Goal: Task Accomplishment & Management: Manage account settings

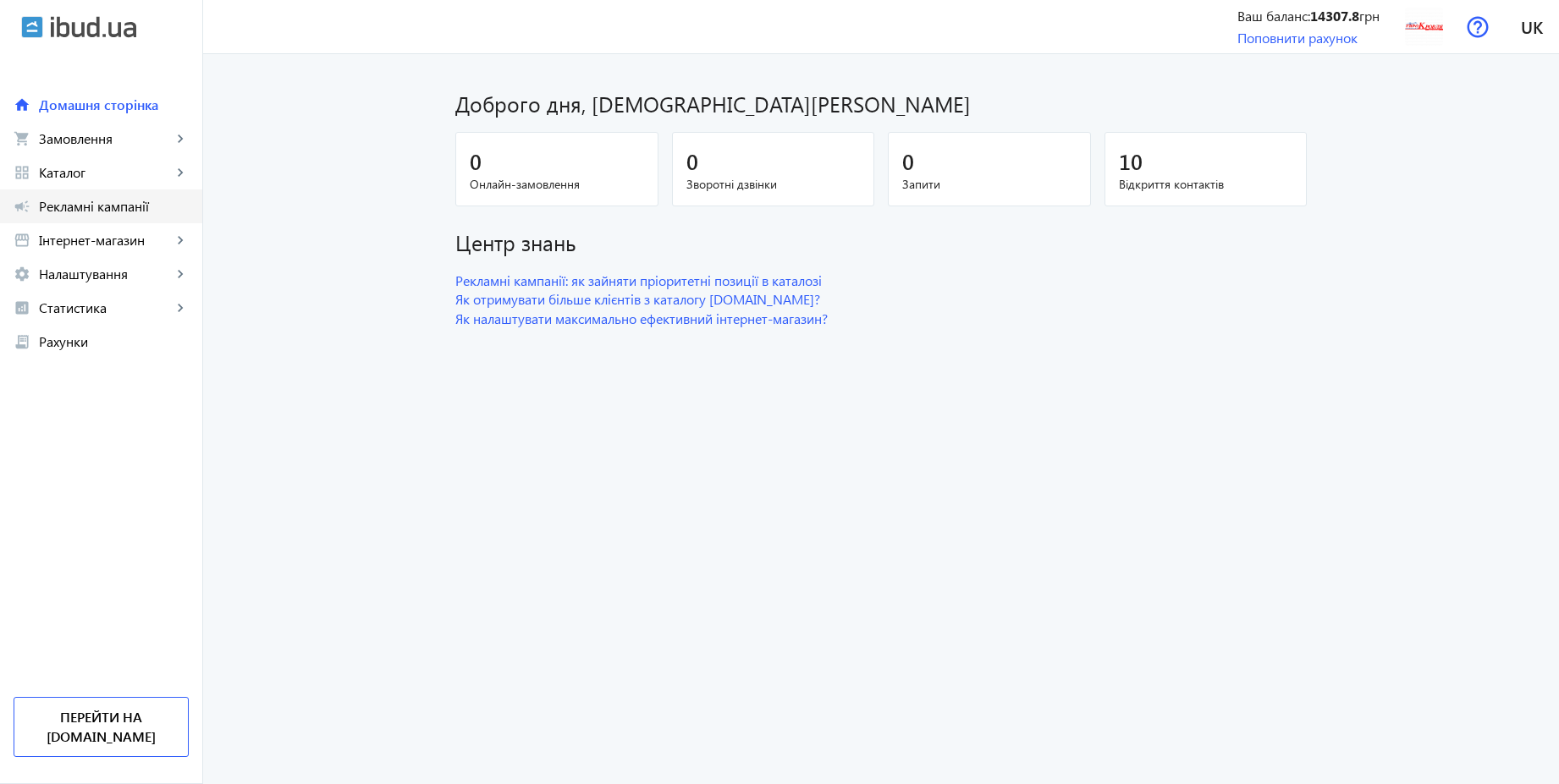
click at [165, 218] on link "campaign Рекламні кампанії" at bounding box center [101, 206] width 202 height 34
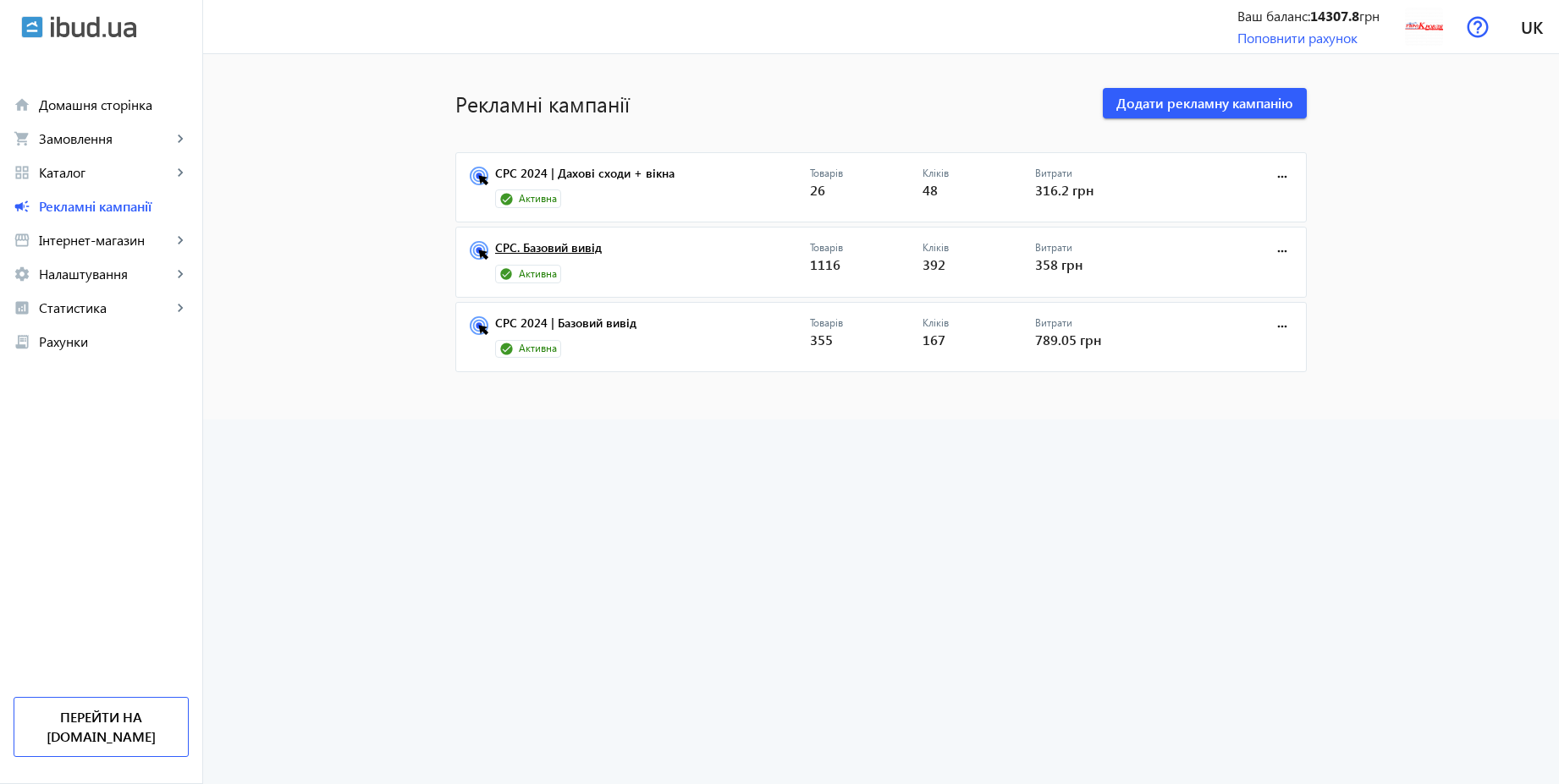
click at [542, 250] on link "CPC. Базовий вивід" at bounding box center [653, 253] width 315 height 24
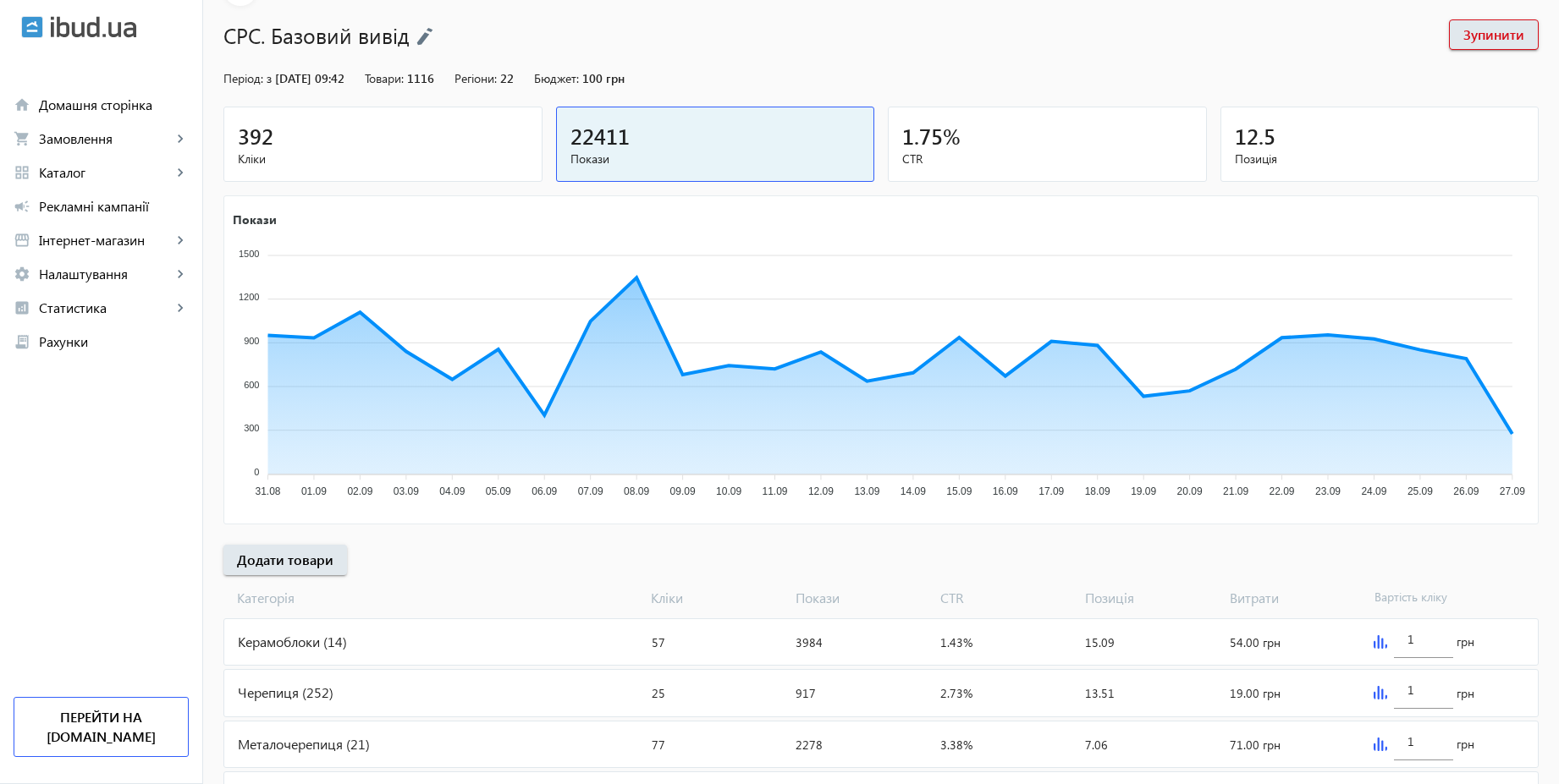
scroll to position [102, 0]
click at [311, 559] on span "Додати товари" at bounding box center [285, 560] width 97 height 18
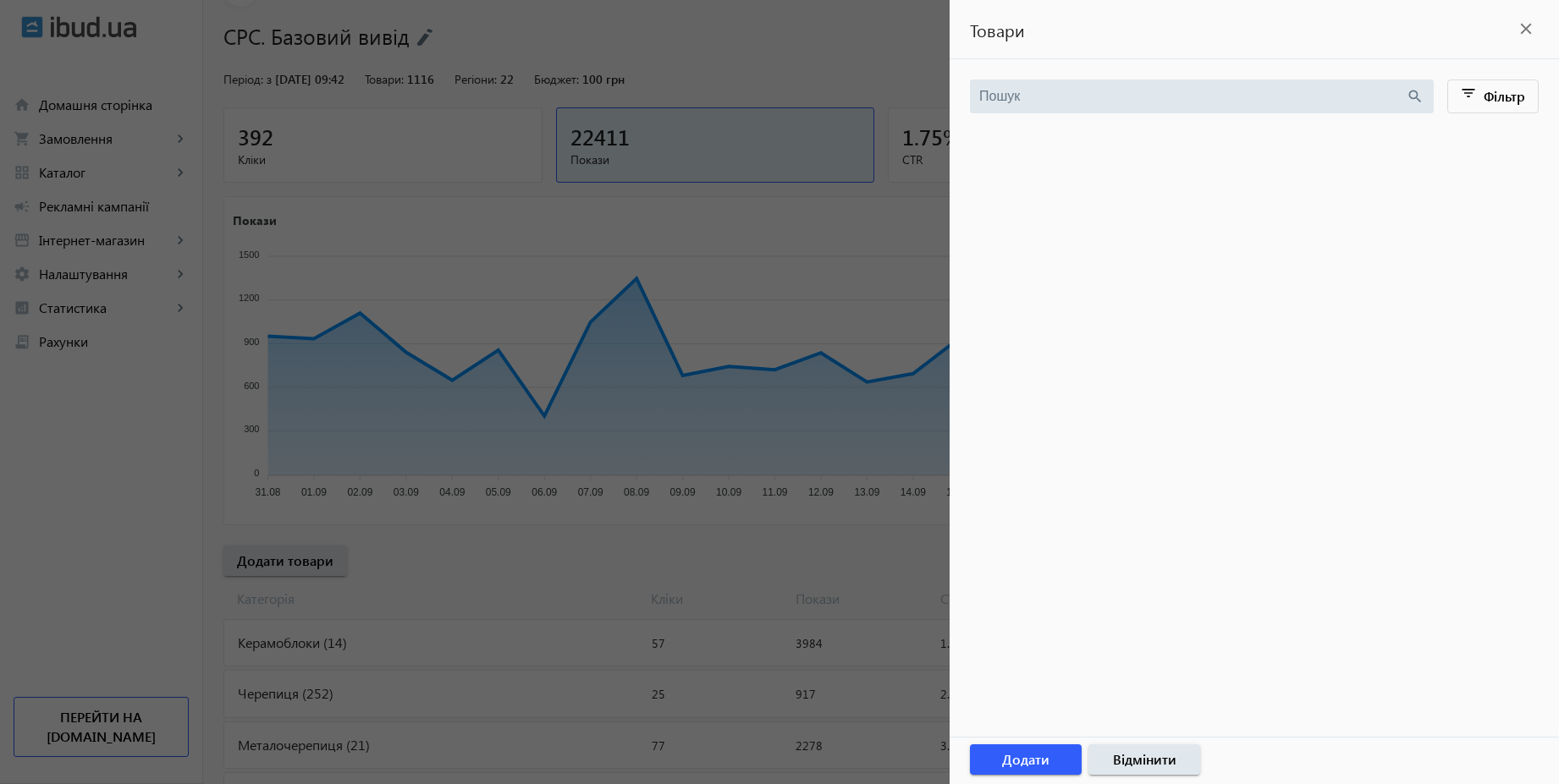
click at [757, 67] on div at bounding box center [779, 392] width 1559 height 784
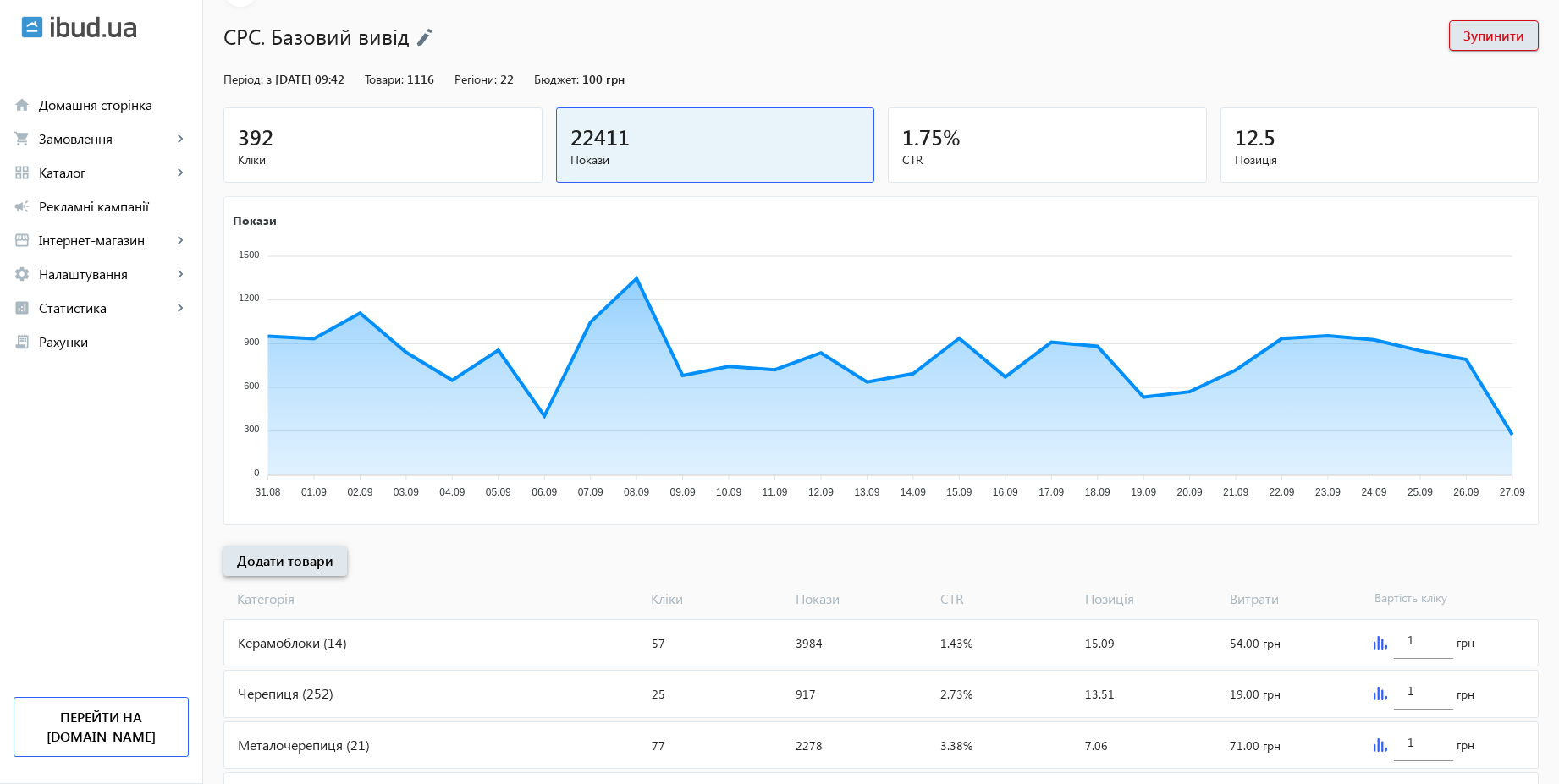
scroll to position [0, 0]
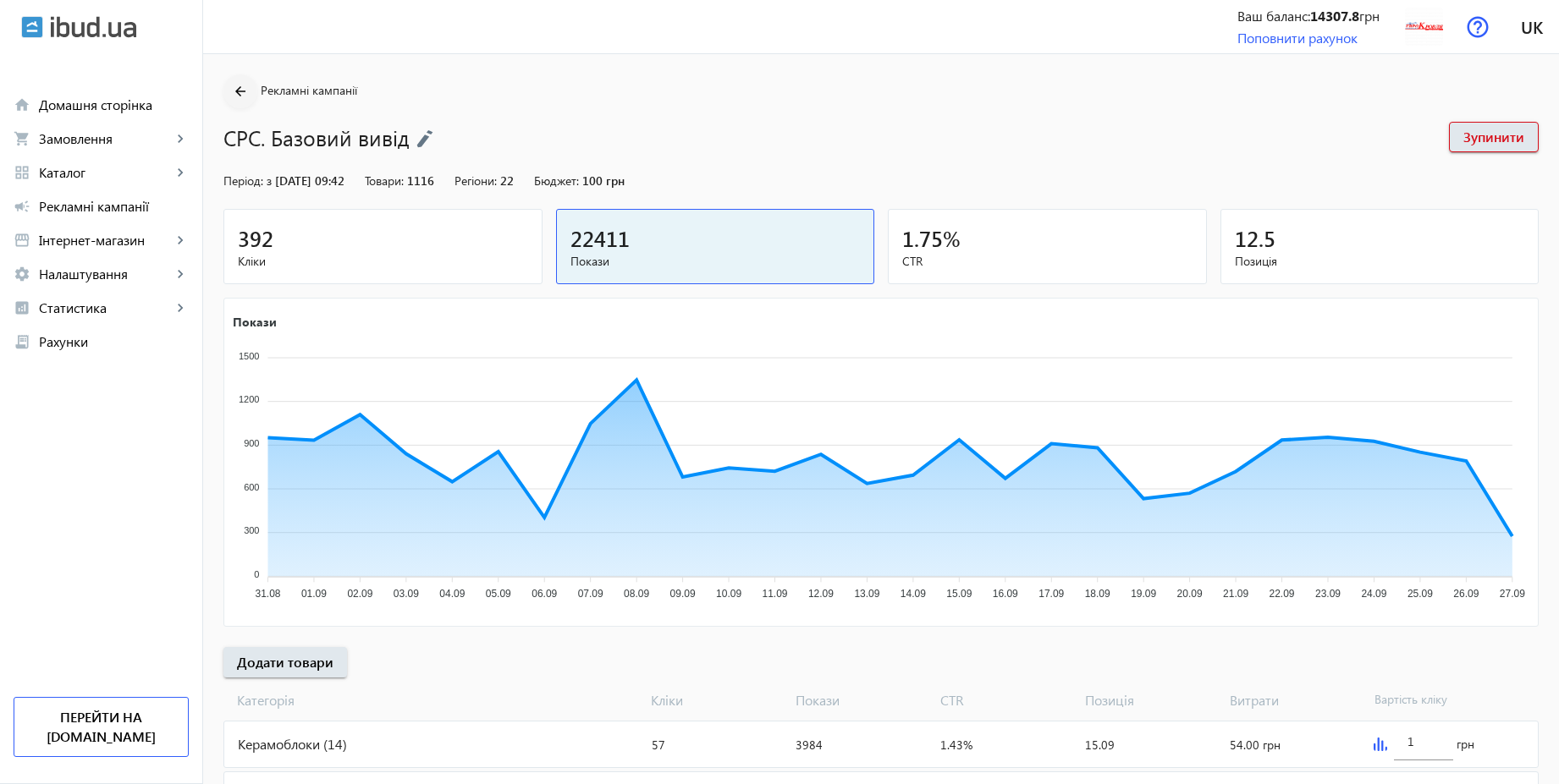
click at [230, 96] on mat-icon "arrow_back" at bounding box center [241, 92] width 21 height 21
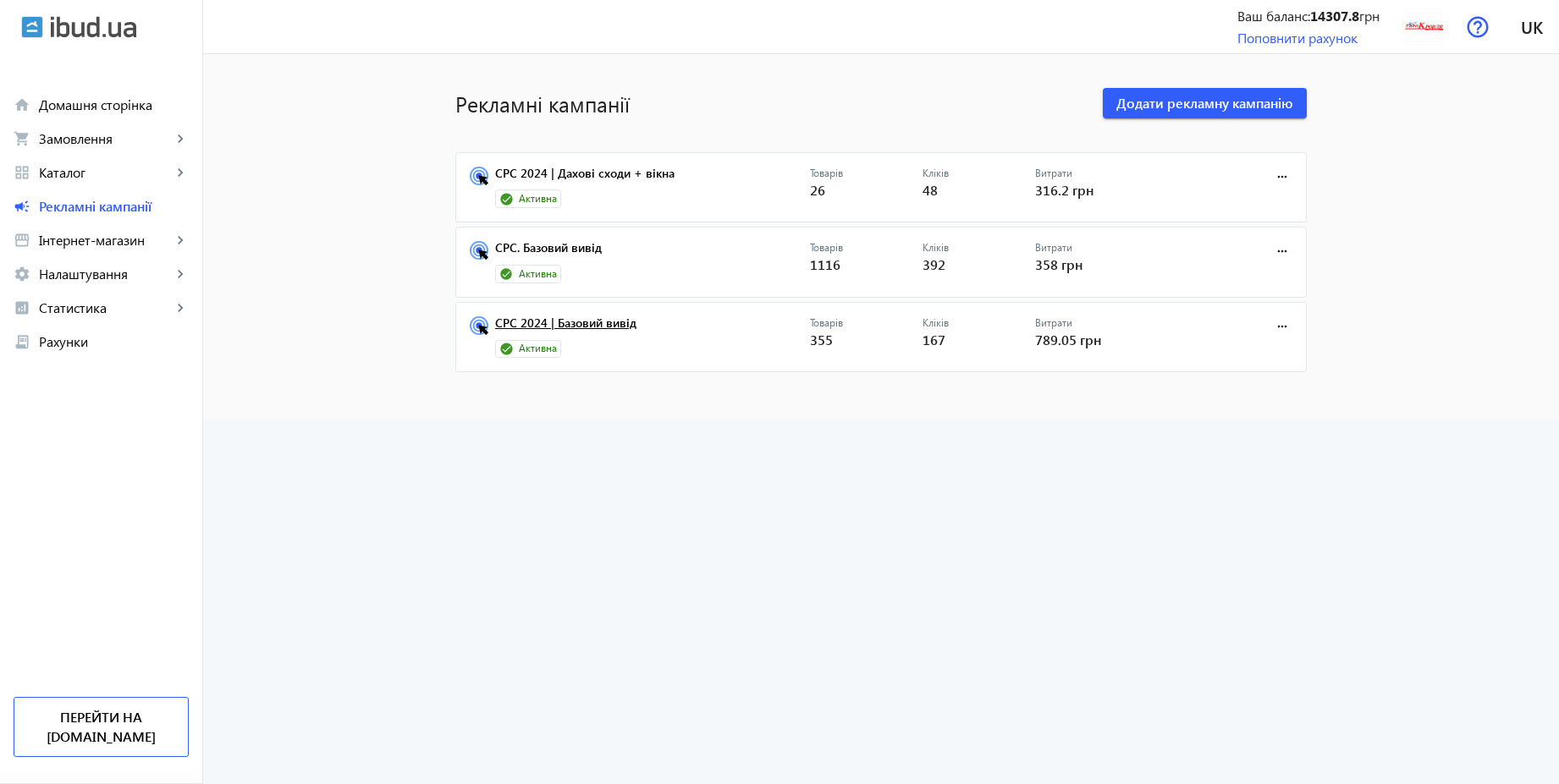
click at [582, 321] on link "CPC 2024 | Базовий вивід" at bounding box center [653, 327] width 315 height 24
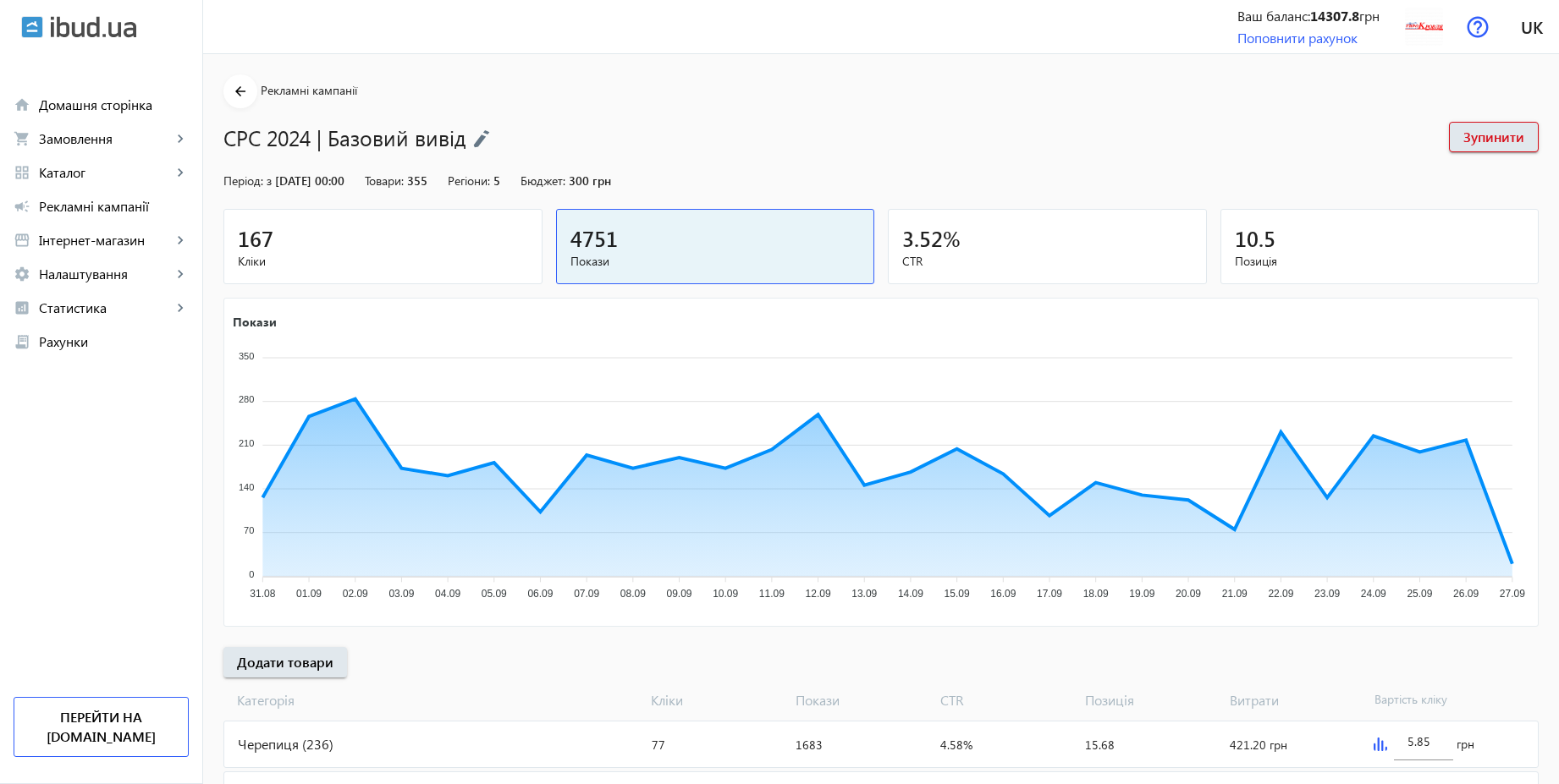
click at [462, 245] on div "167" at bounding box center [383, 238] width 291 height 30
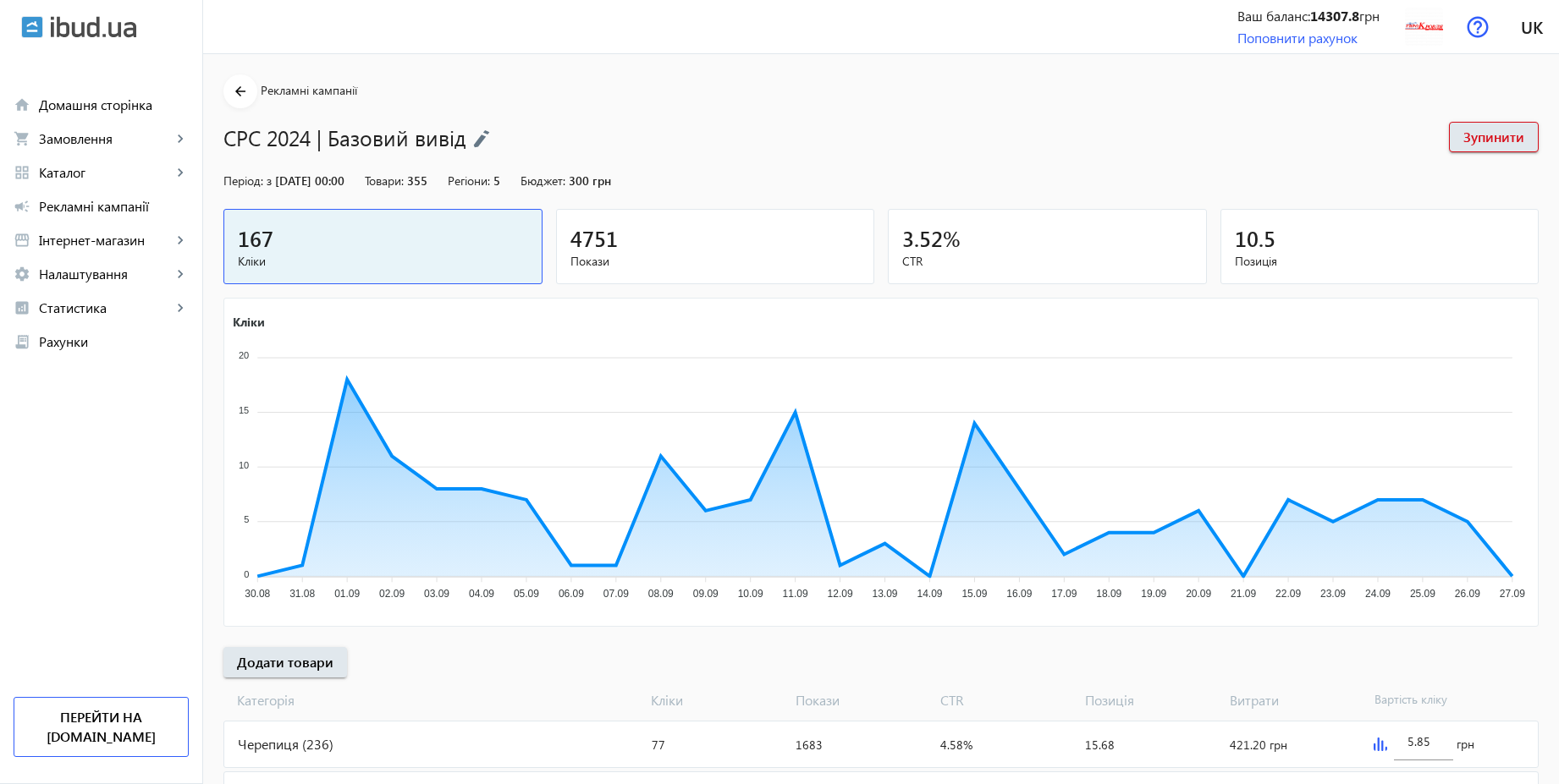
click at [651, 246] on div "4751" at bounding box center [716, 238] width 291 height 30
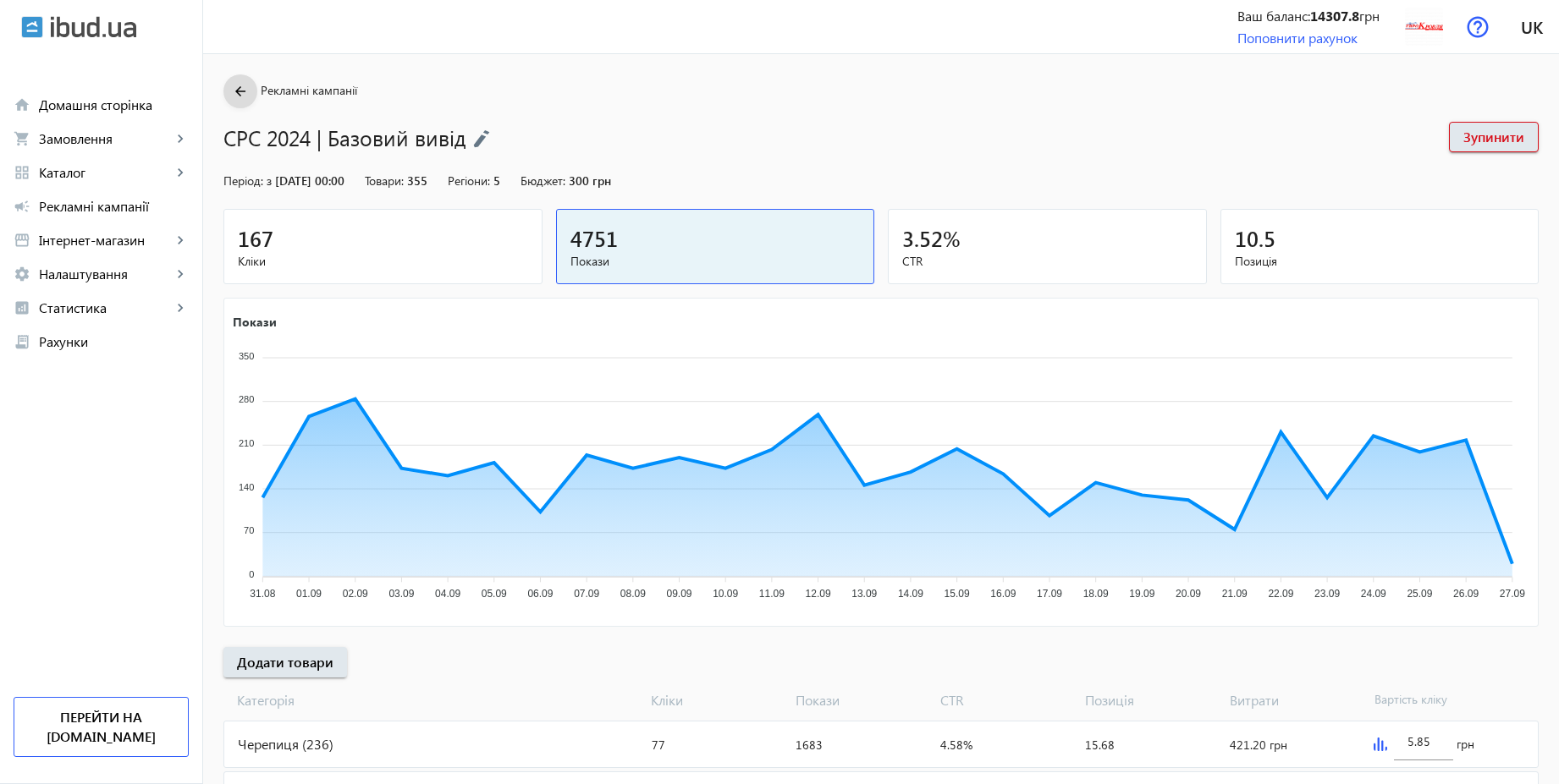
click at [230, 91] on mat-icon "arrow_back" at bounding box center [241, 92] width 21 height 21
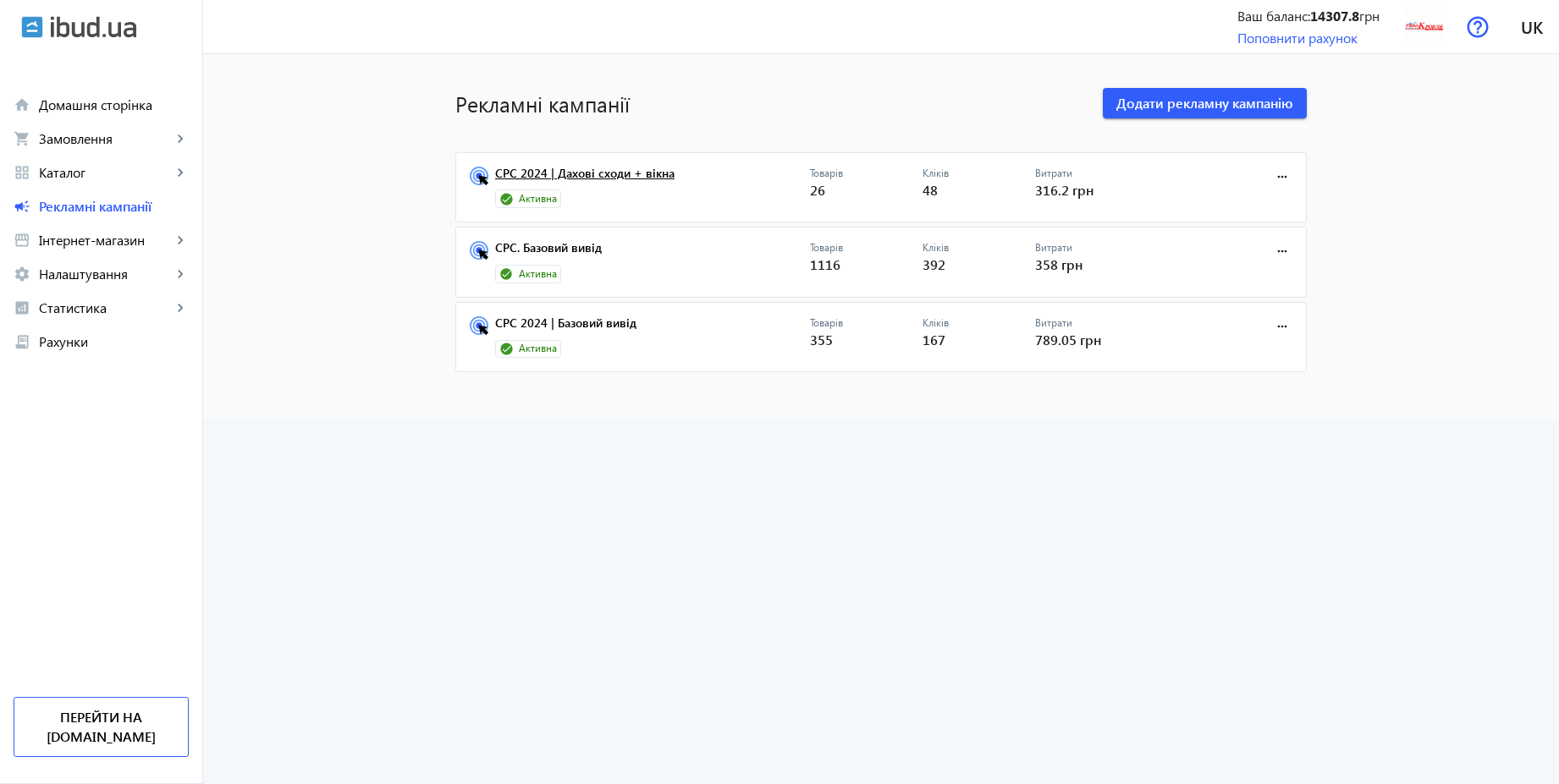
click at [595, 176] on link "CPC 2024 | Дахові сходи + вікна" at bounding box center [653, 178] width 315 height 24
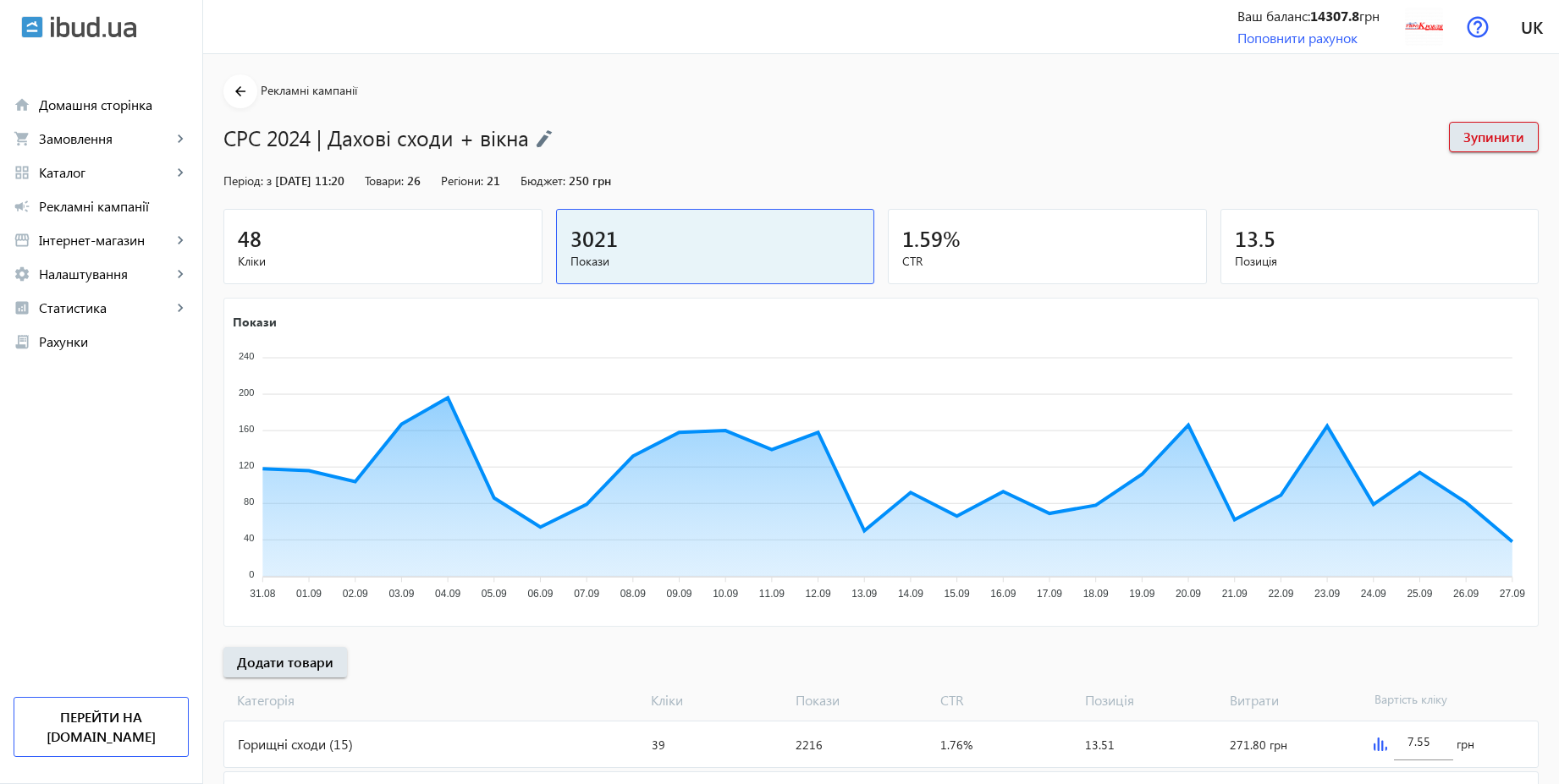
click at [541, 139] on img at bounding box center [544, 138] width 17 height 18
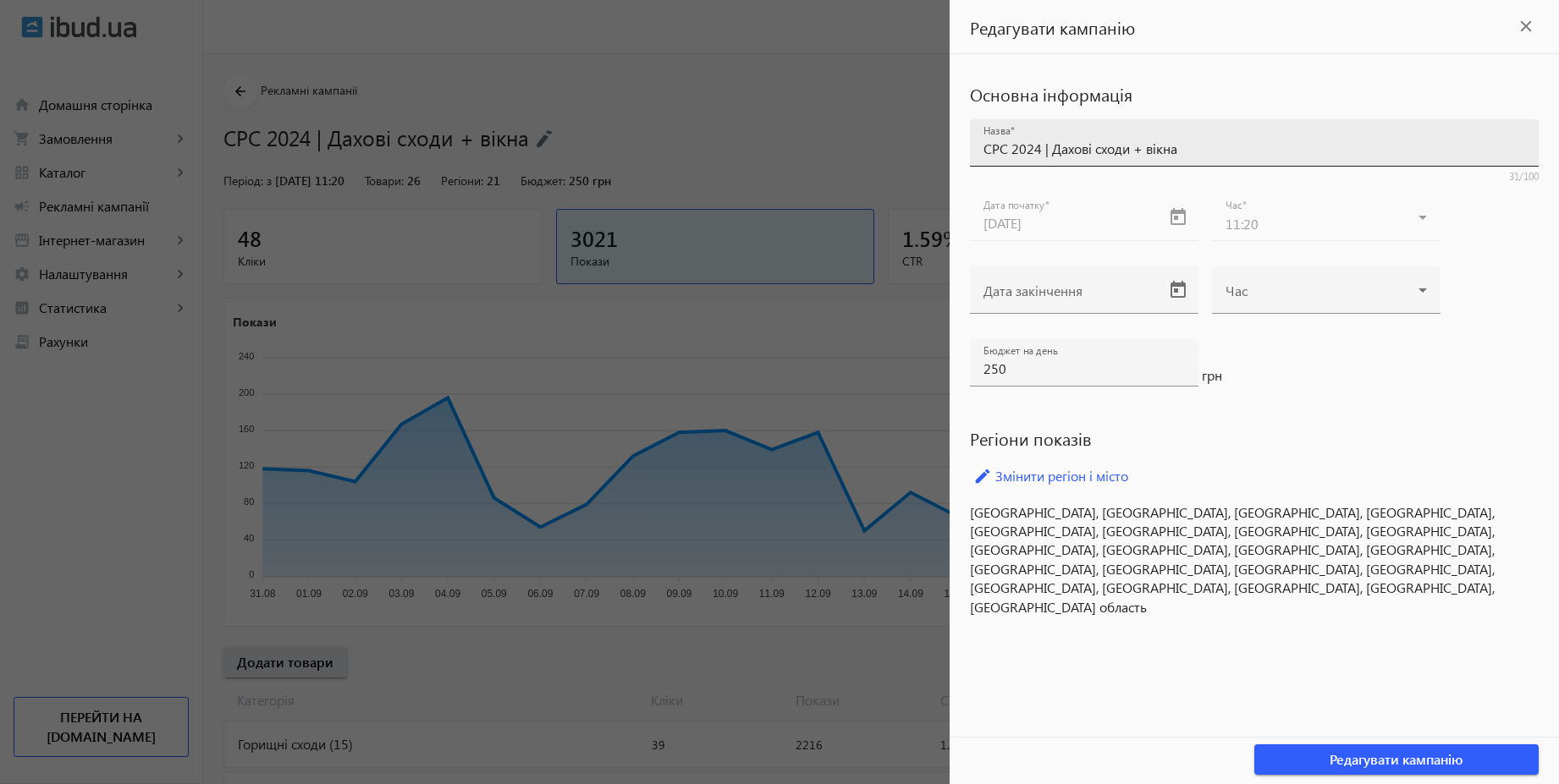
click at [1039, 152] on input "CPC 2024 | Дахові сходи + вікна" at bounding box center [1254, 148] width 542 height 18
type input "CPC 2025 | Дахові сходи + вікна"
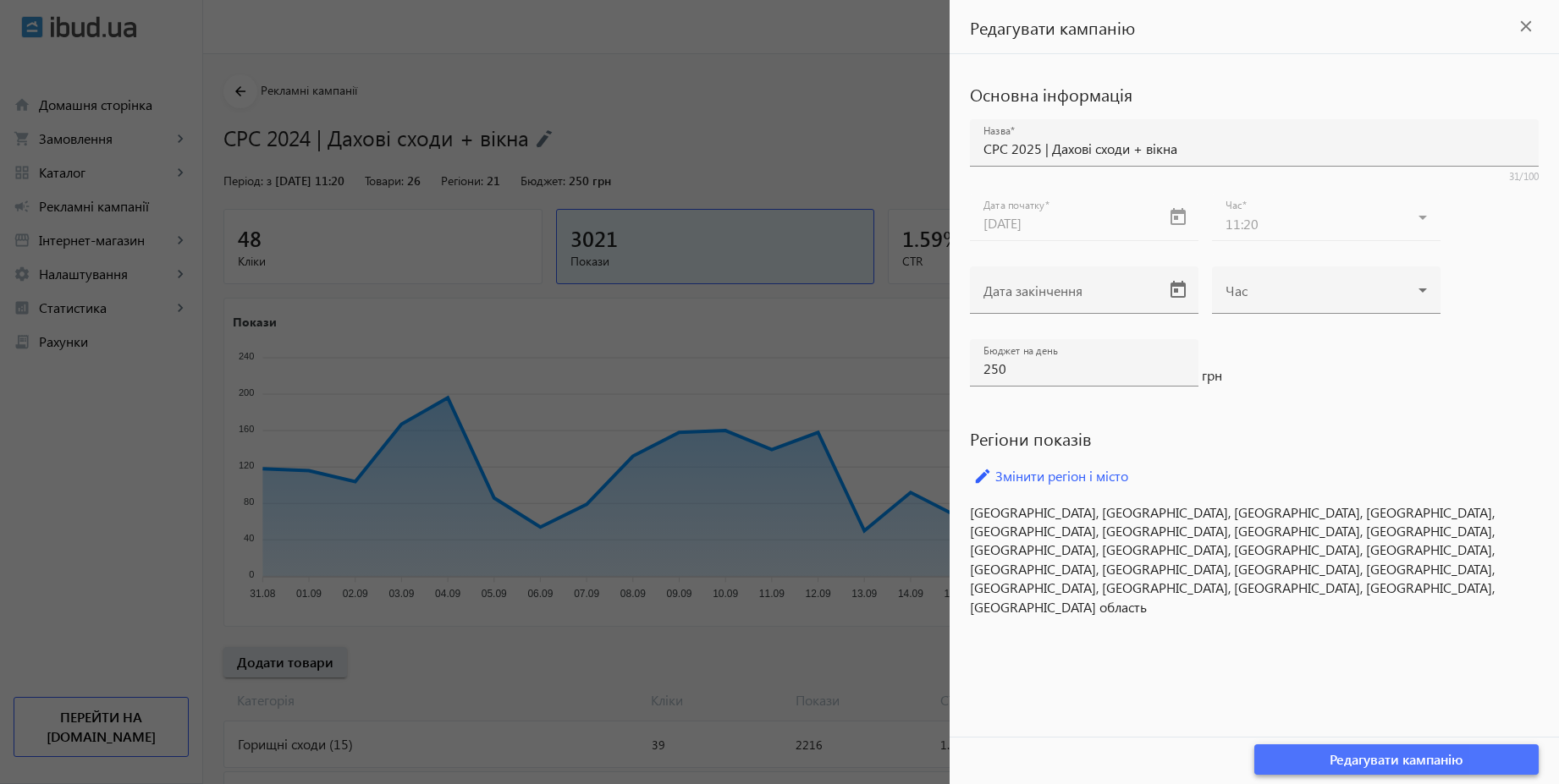
click at [1521, 764] on span "button" at bounding box center [1397, 759] width 285 height 40
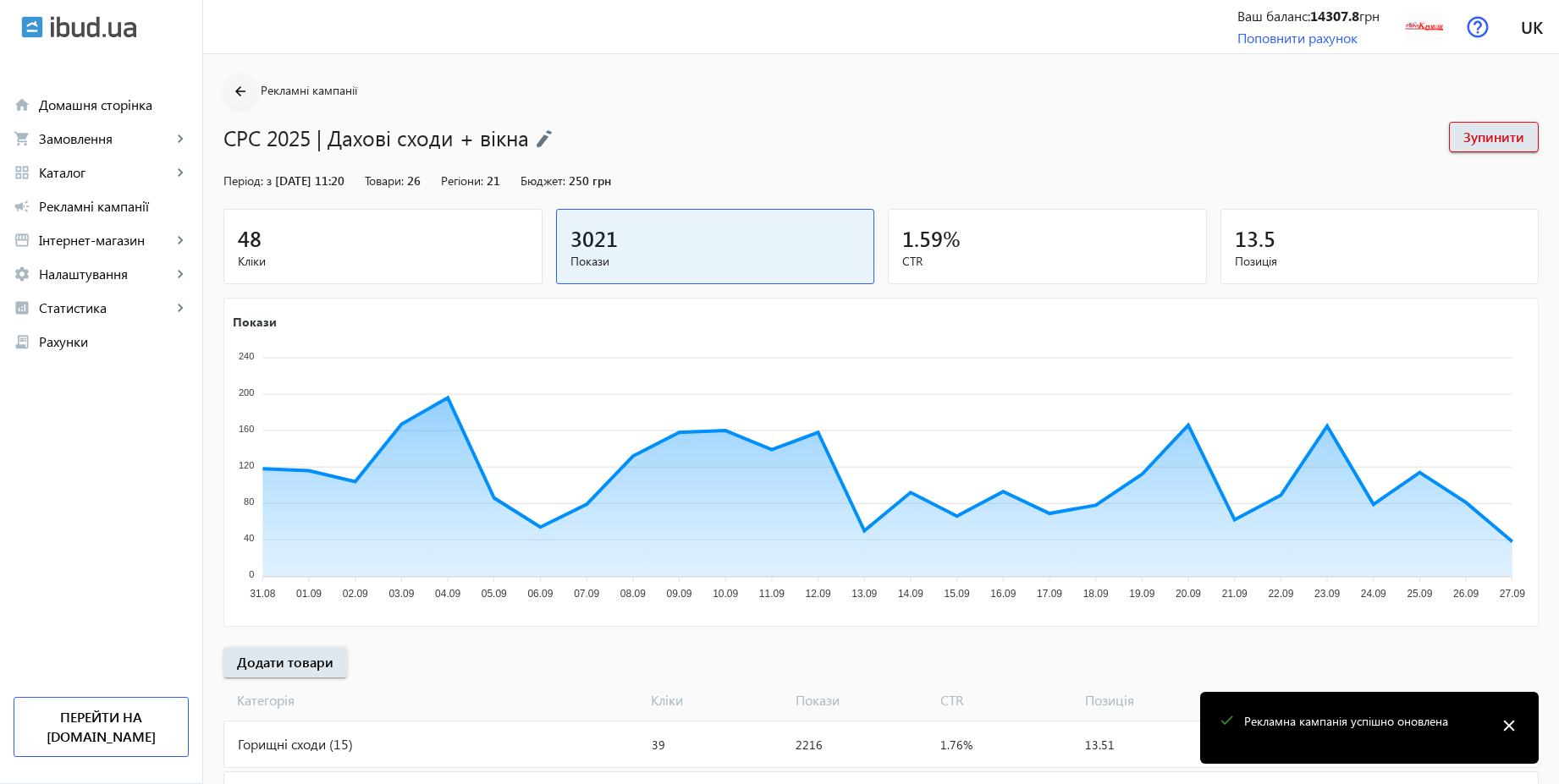
click at [226, 107] on span at bounding box center [240, 91] width 34 height 40
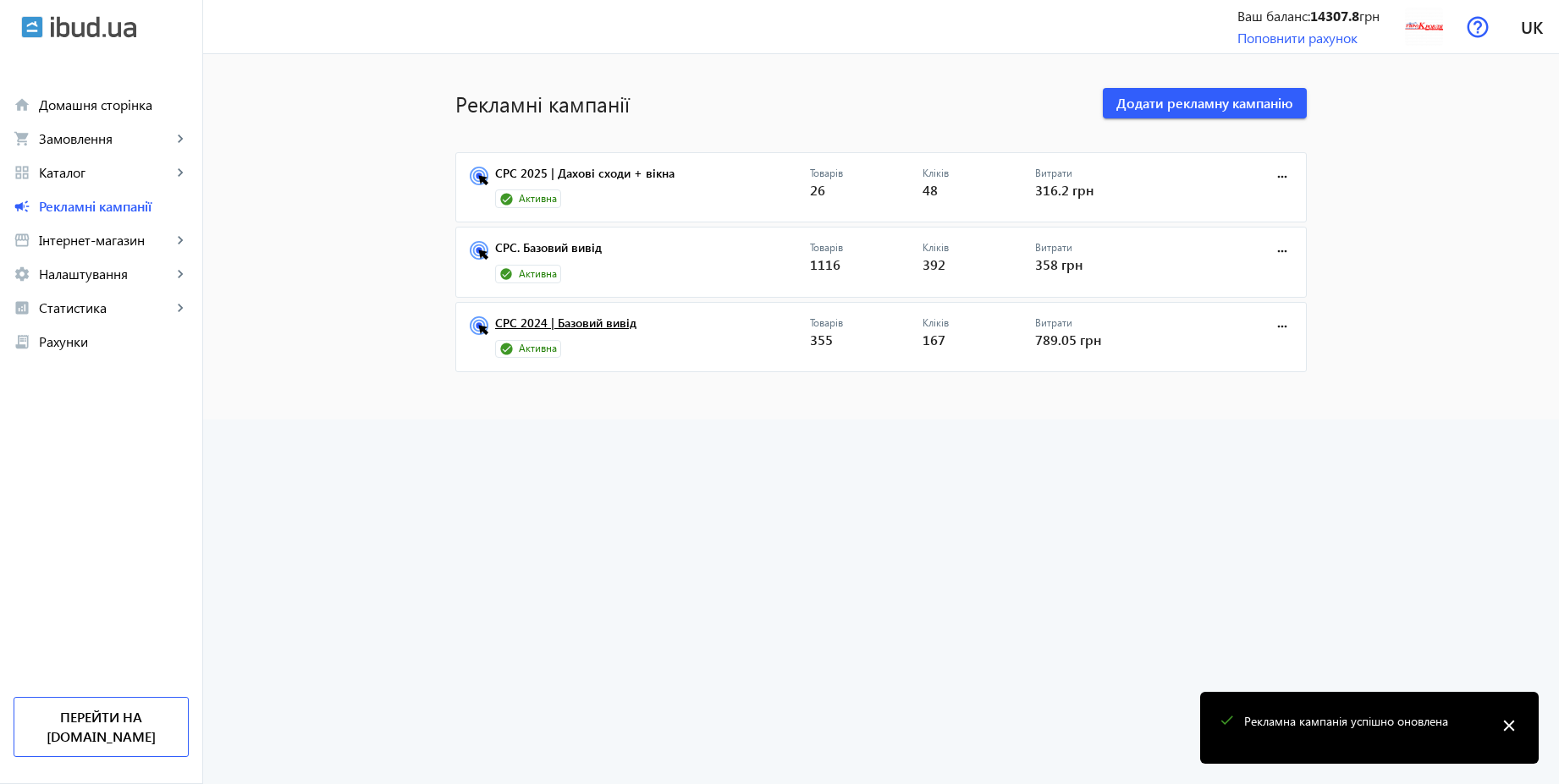
click at [599, 327] on link "CPC 2024 | Базовий вивід" at bounding box center [653, 327] width 315 height 24
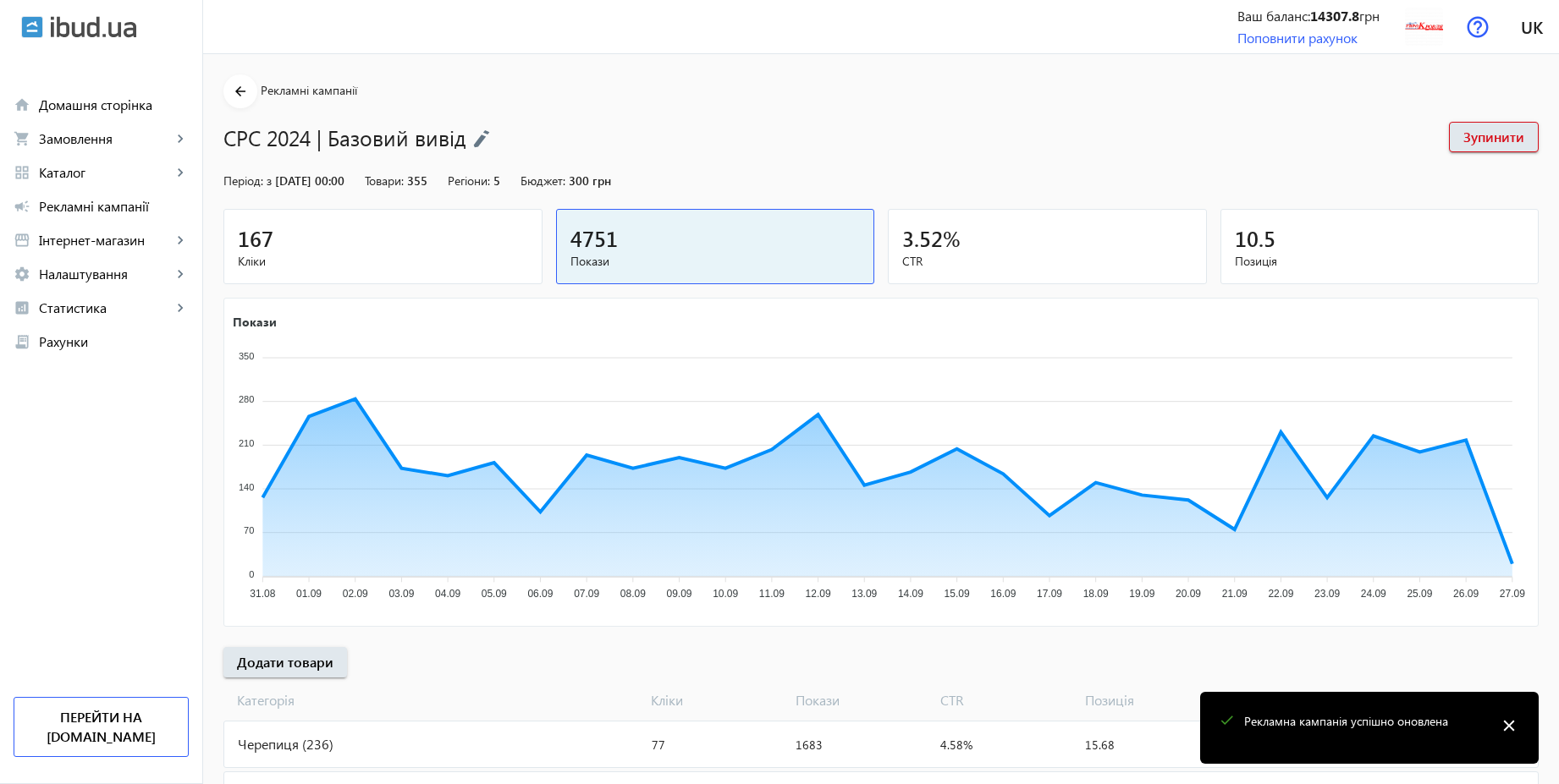
click at [486, 138] on img at bounding box center [481, 138] width 17 height 18
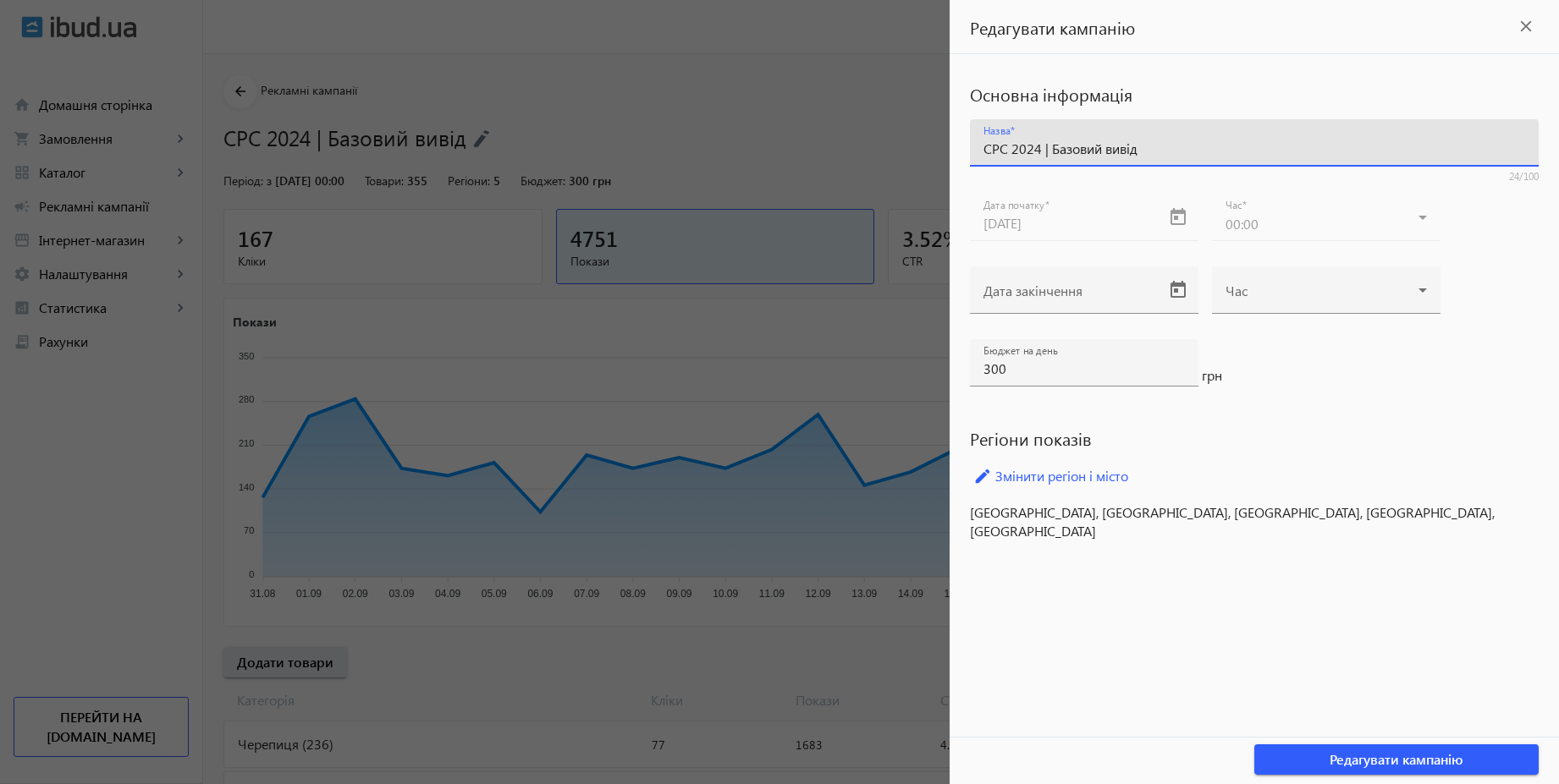
click at [1037, 147] on input "CPC 2024 | Базовий вивід" at bounding box center [1254, 148] width 542 height 18
type input "CPC 2025 | Базовий вивід"
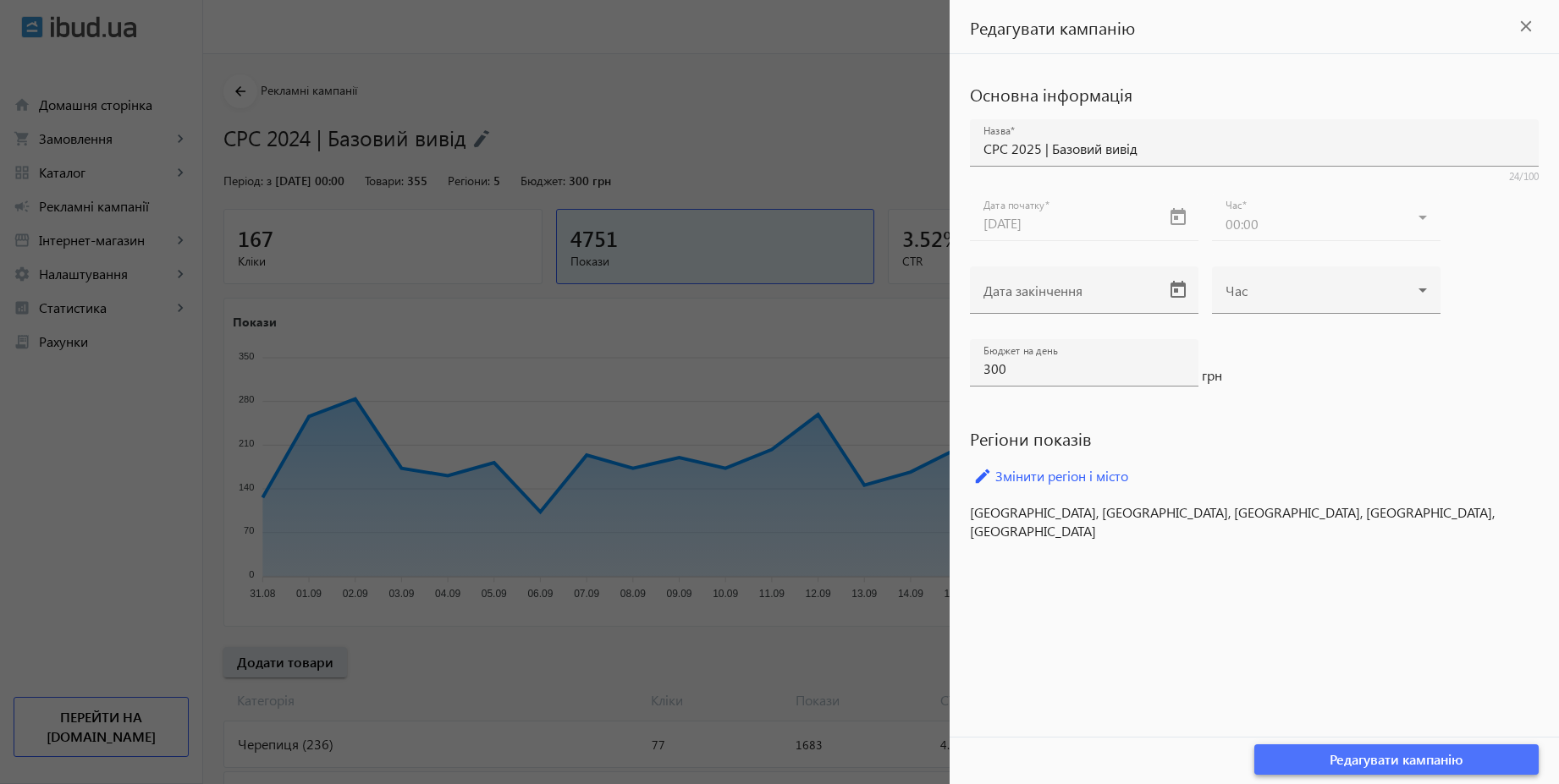
click at [1474, 752] on span "button" at bounding box center [1397, 759] width 285 height 40
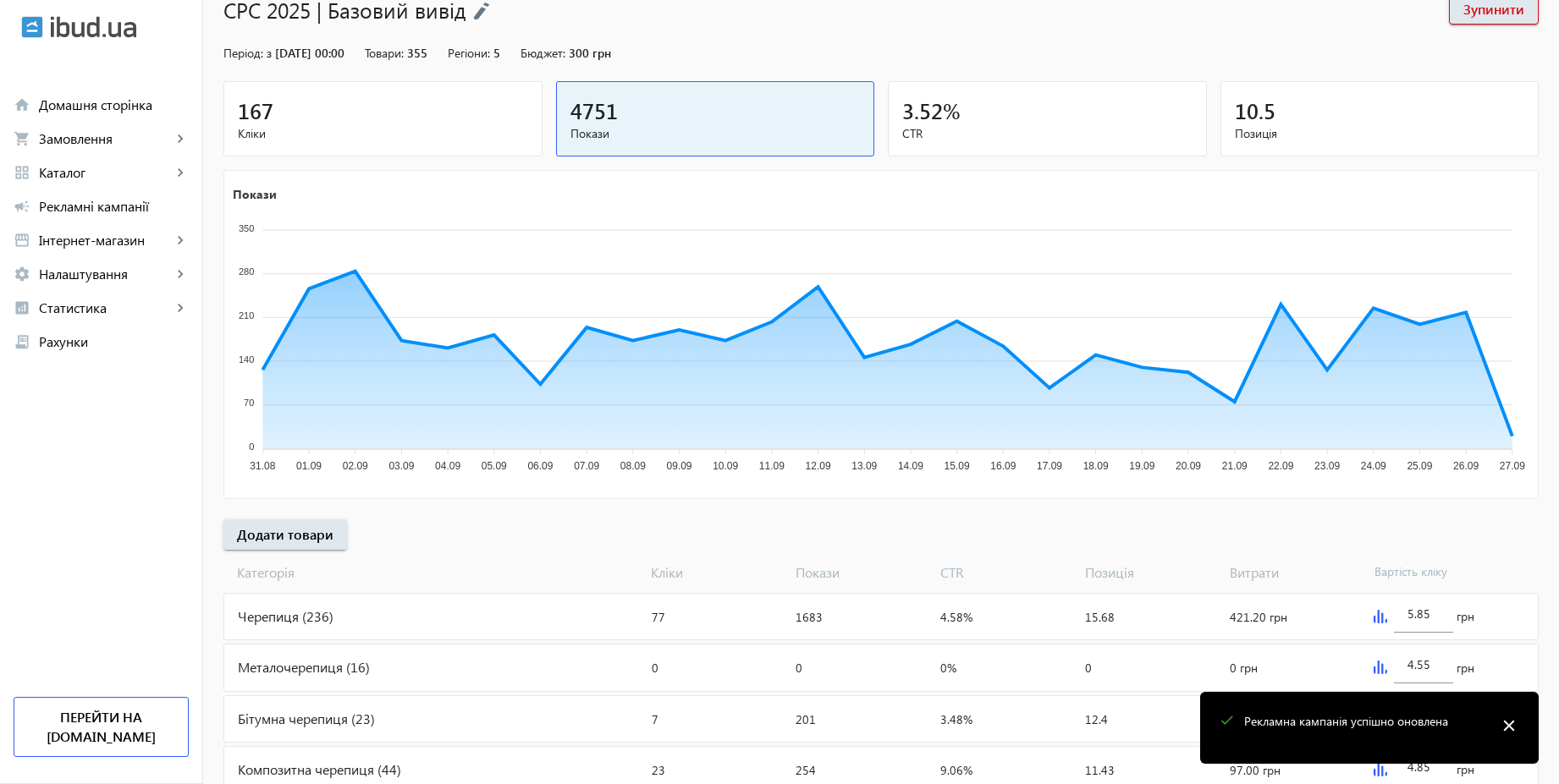
scroll to position [495, 0]
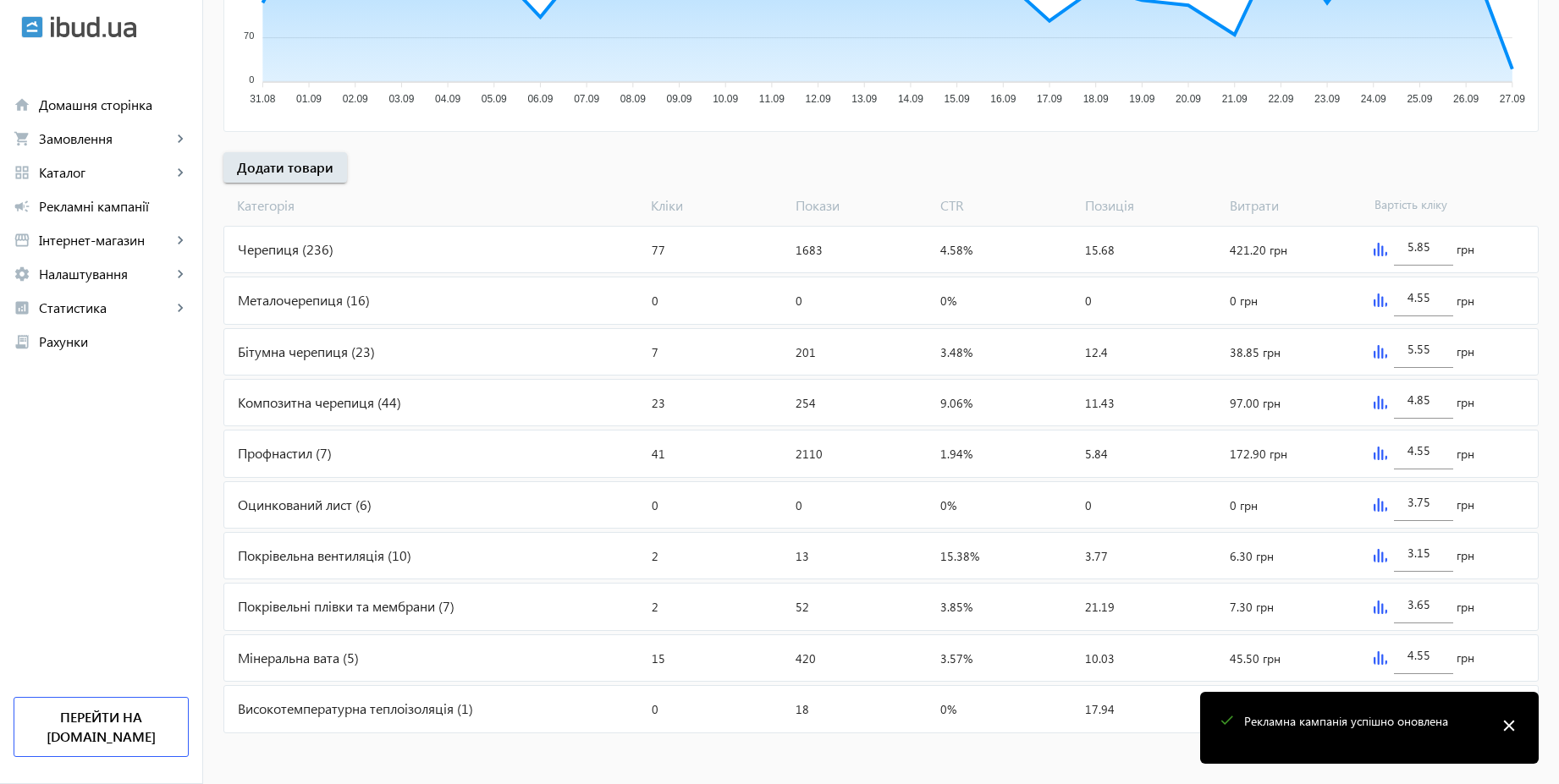
click at [380, 510] on div "Оцинкований лист (6)" at bounding box center [434, 505] width 421 height 46
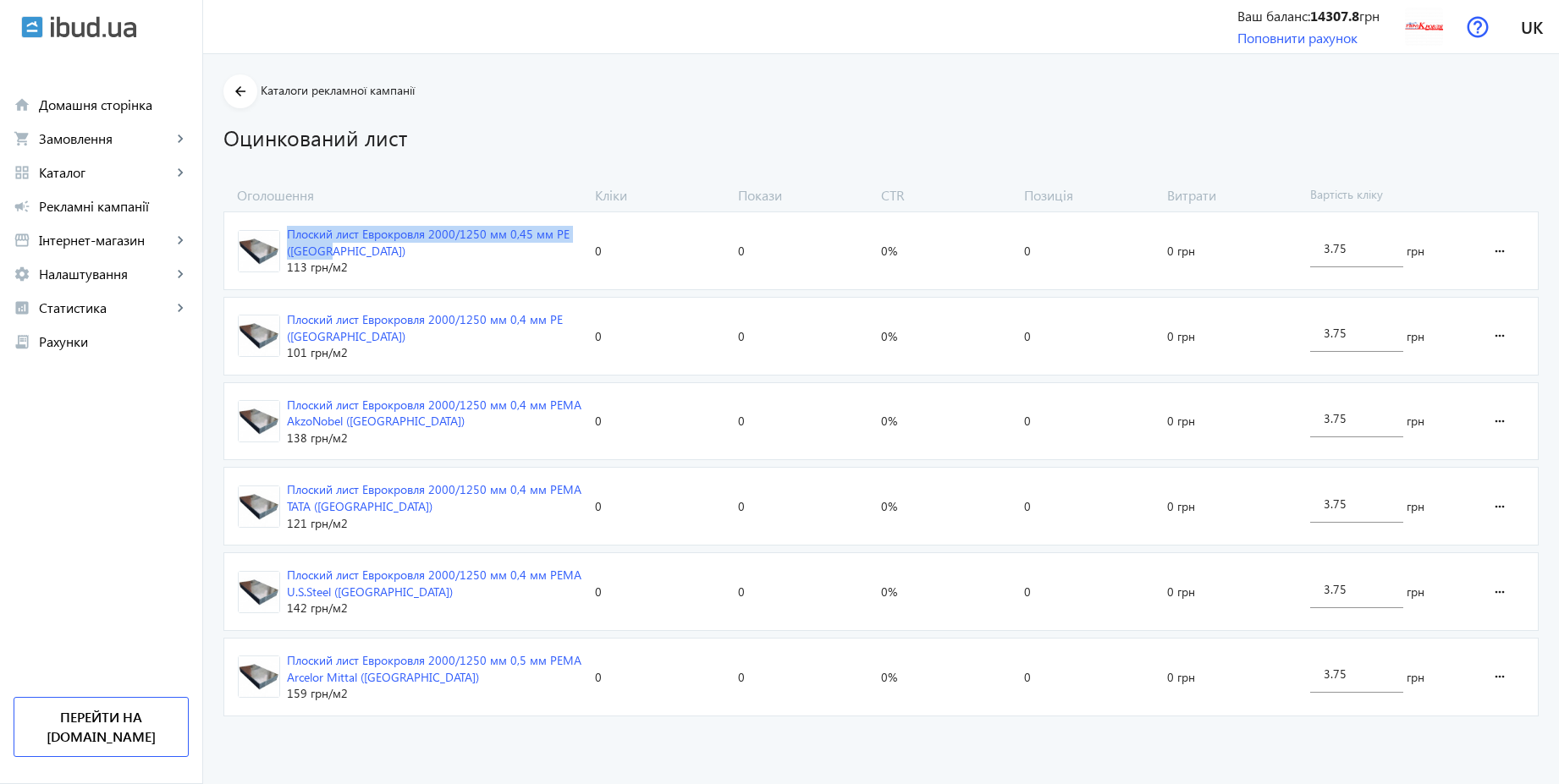
copy div "Плоский лист Еврокровля 2000/1250 мм 0,45 мм РЕ ([GEOGRAPHIC_DATA])"
drag, startPoint x: 326, startPoint y: 250, endPoint x: 280, endPoint y: 234, distance: 48.7
click at [287, 234] on div "Плоский лист Еврокровля 2000/1250 мм 0,45 мм РЕ ([GEOGRAPHIC_DATA])" at bounding box center [434, 242] width 294 height 33
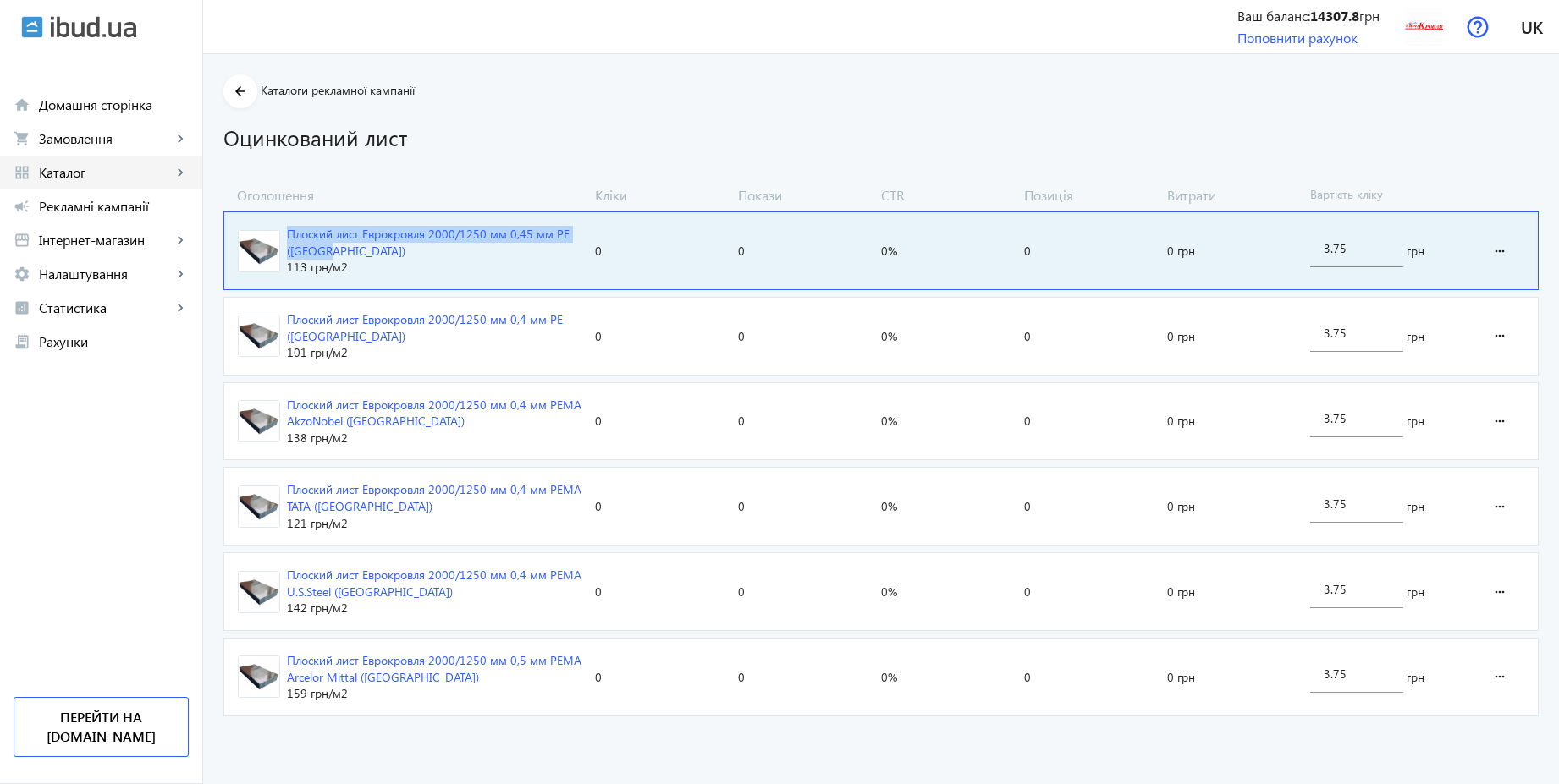
click at [136, 180] on span "Каталог" at bounding box center [105, 172] width 133 height 17
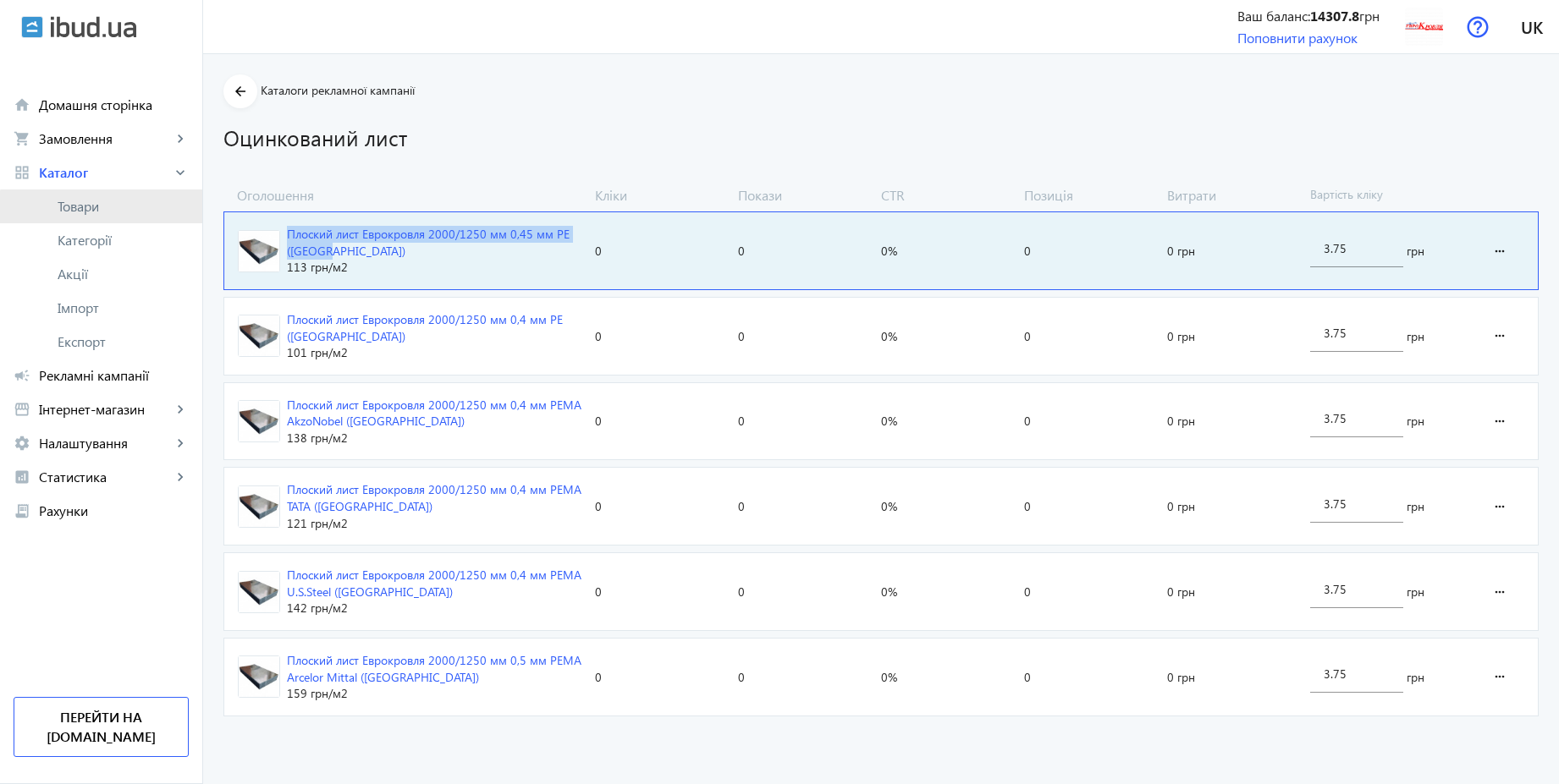
click at [125, 220] on link "Товари" at bounding box center [101, 206] width 202 height 34
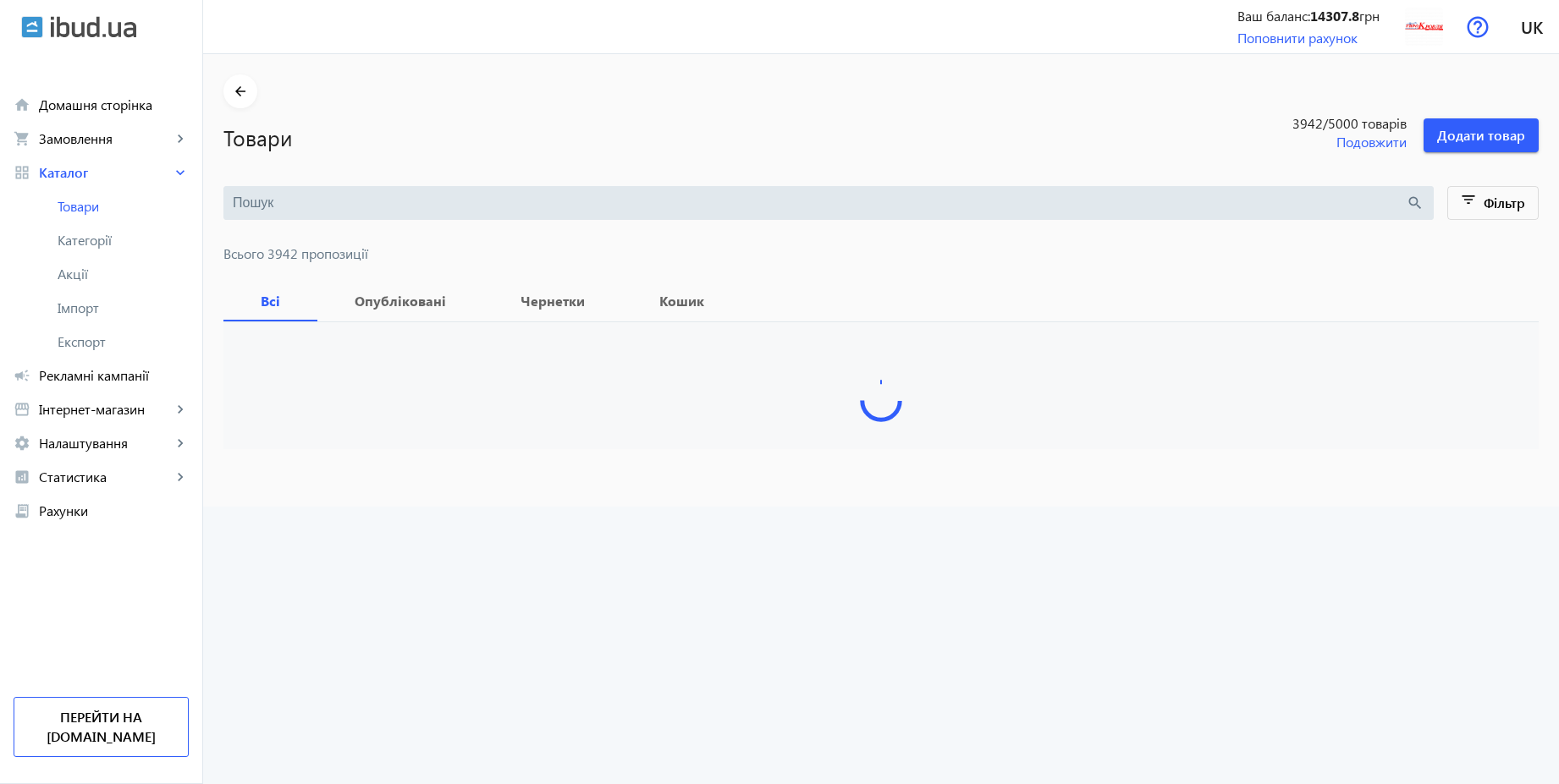
click at [550, 204] on input "search" at bounding box center [819, 203] width 1173 height 18
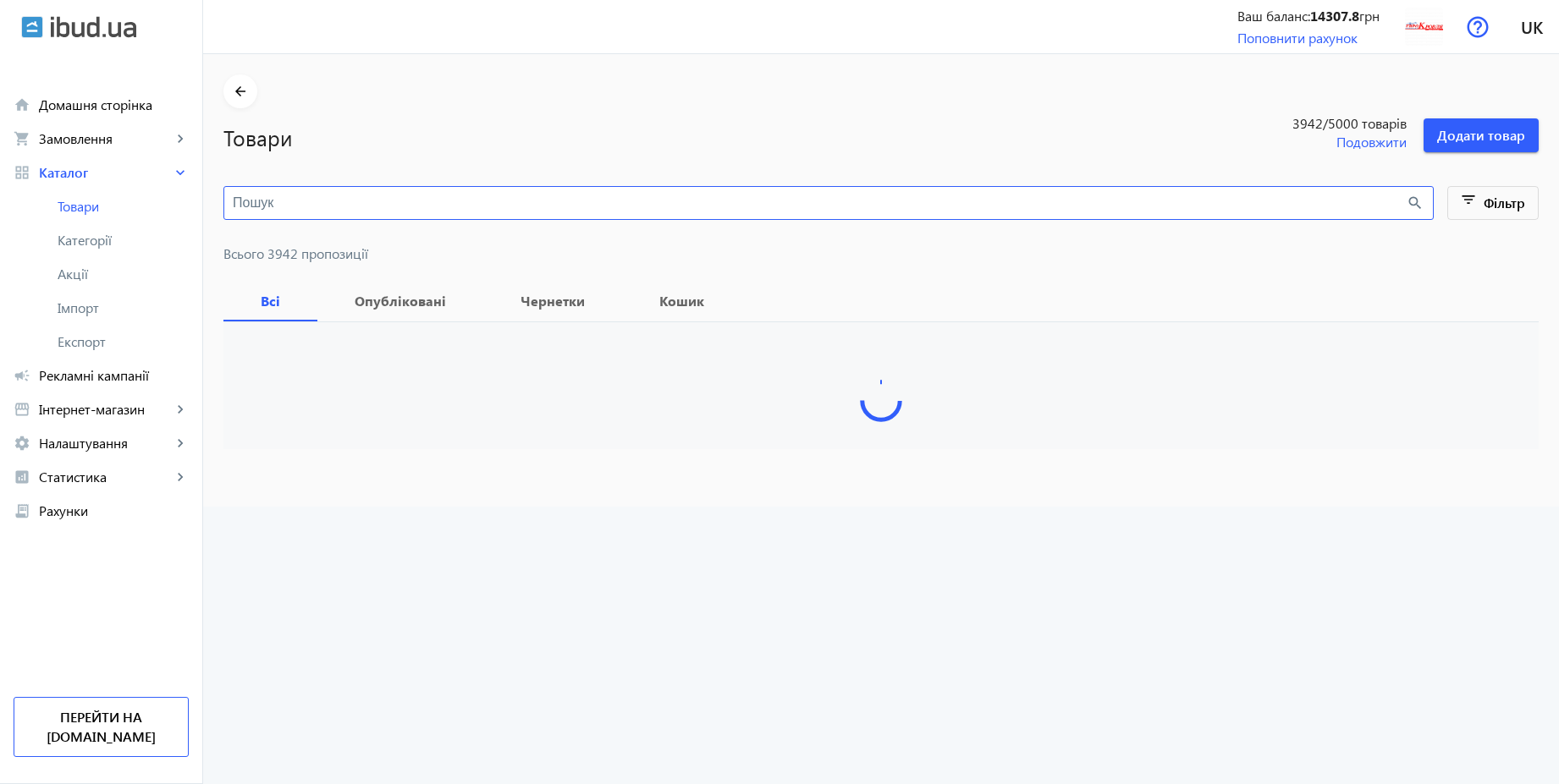
paste input "Плоский лист Еврокровля 2000/1250 мм 0,45 мм РЕ ([GEOGRAPHIC_DATA])"
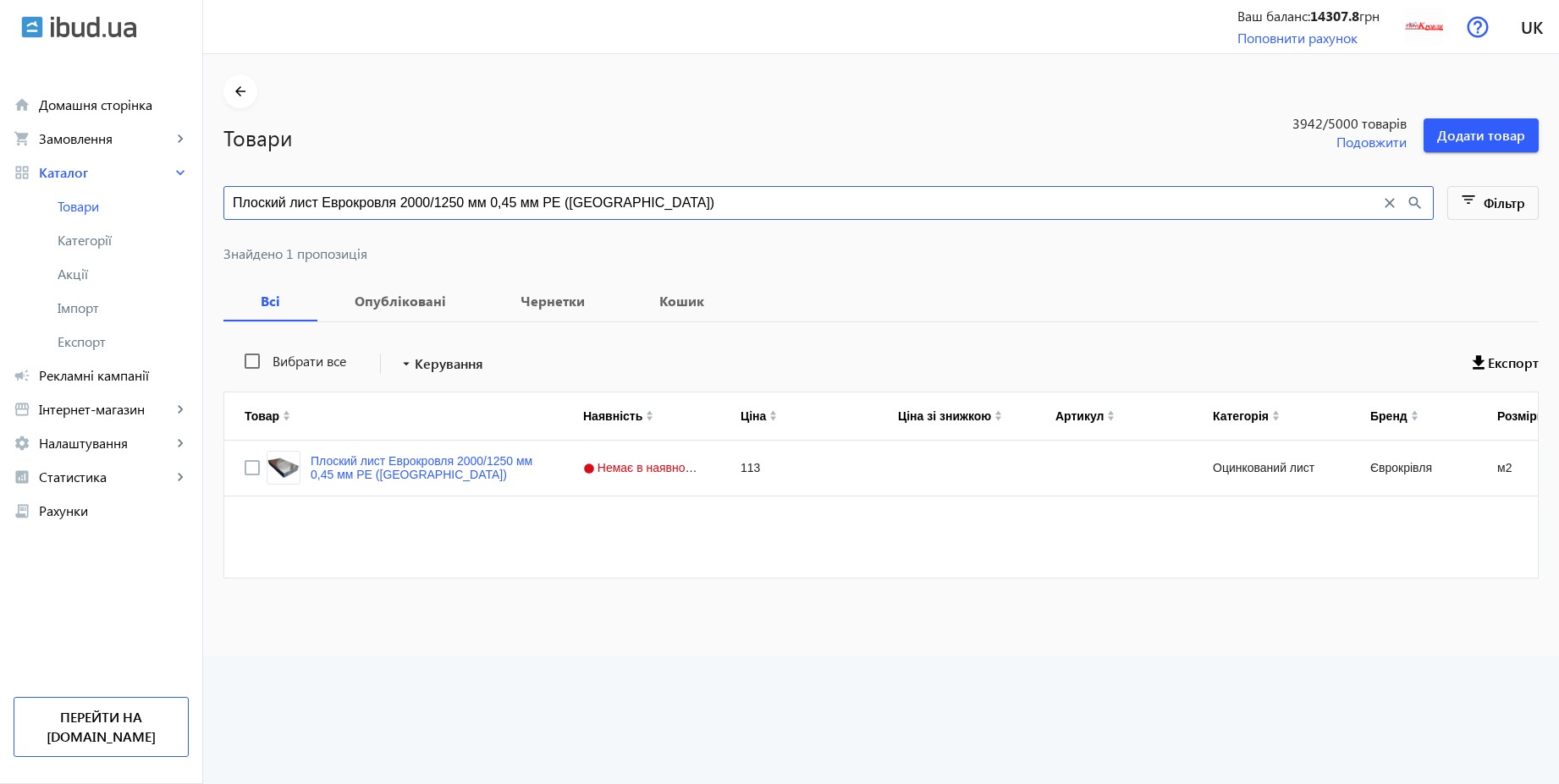
type input "Плоский лист Еврокровля 2000/1250 мм 0,45 мм РЕ ([GEOGRAPHIC_DATA])"
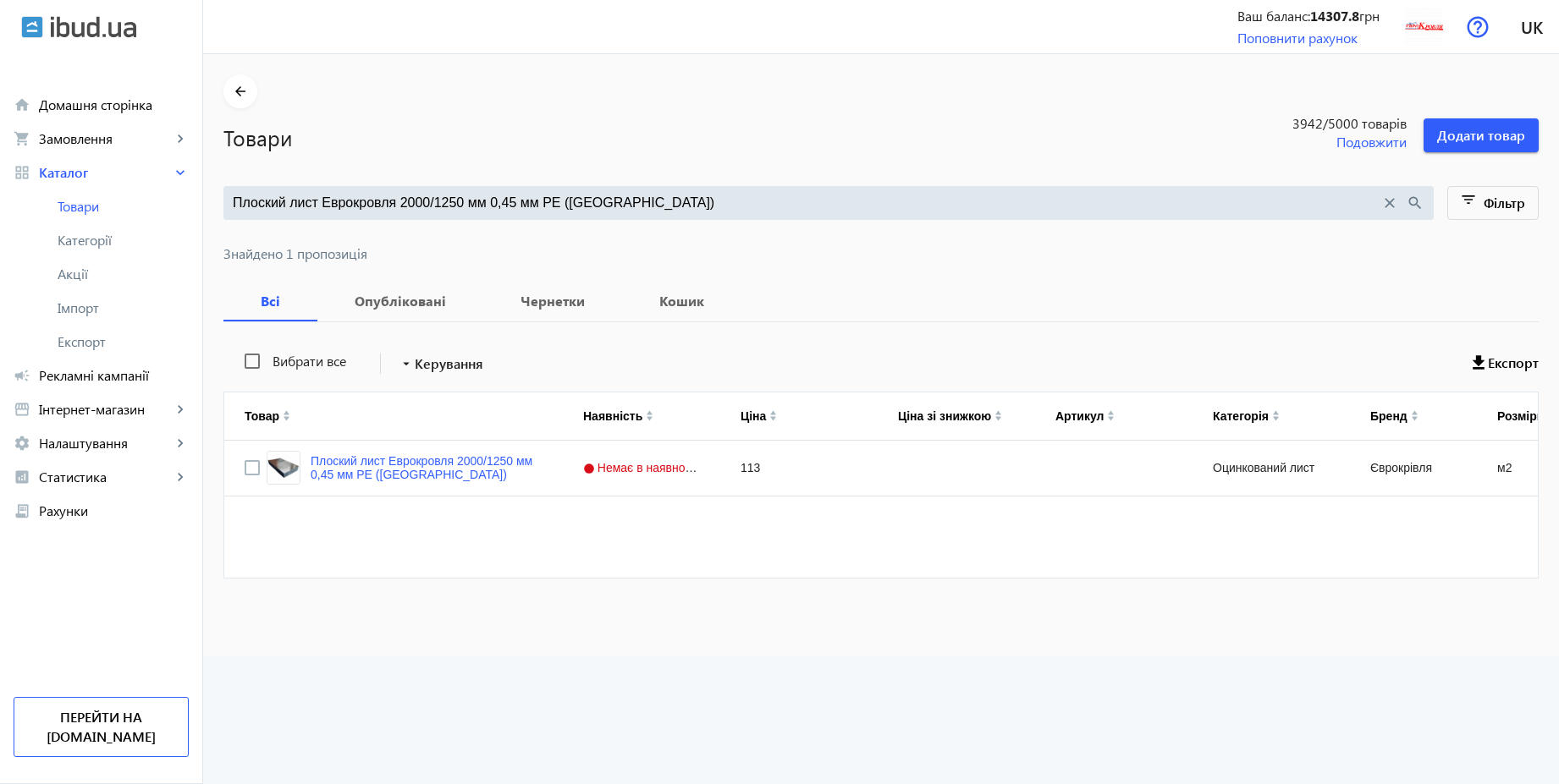
click at [1389, 201] on mat-icon "close" at bounding box center [1389, 203] width 18 height 18
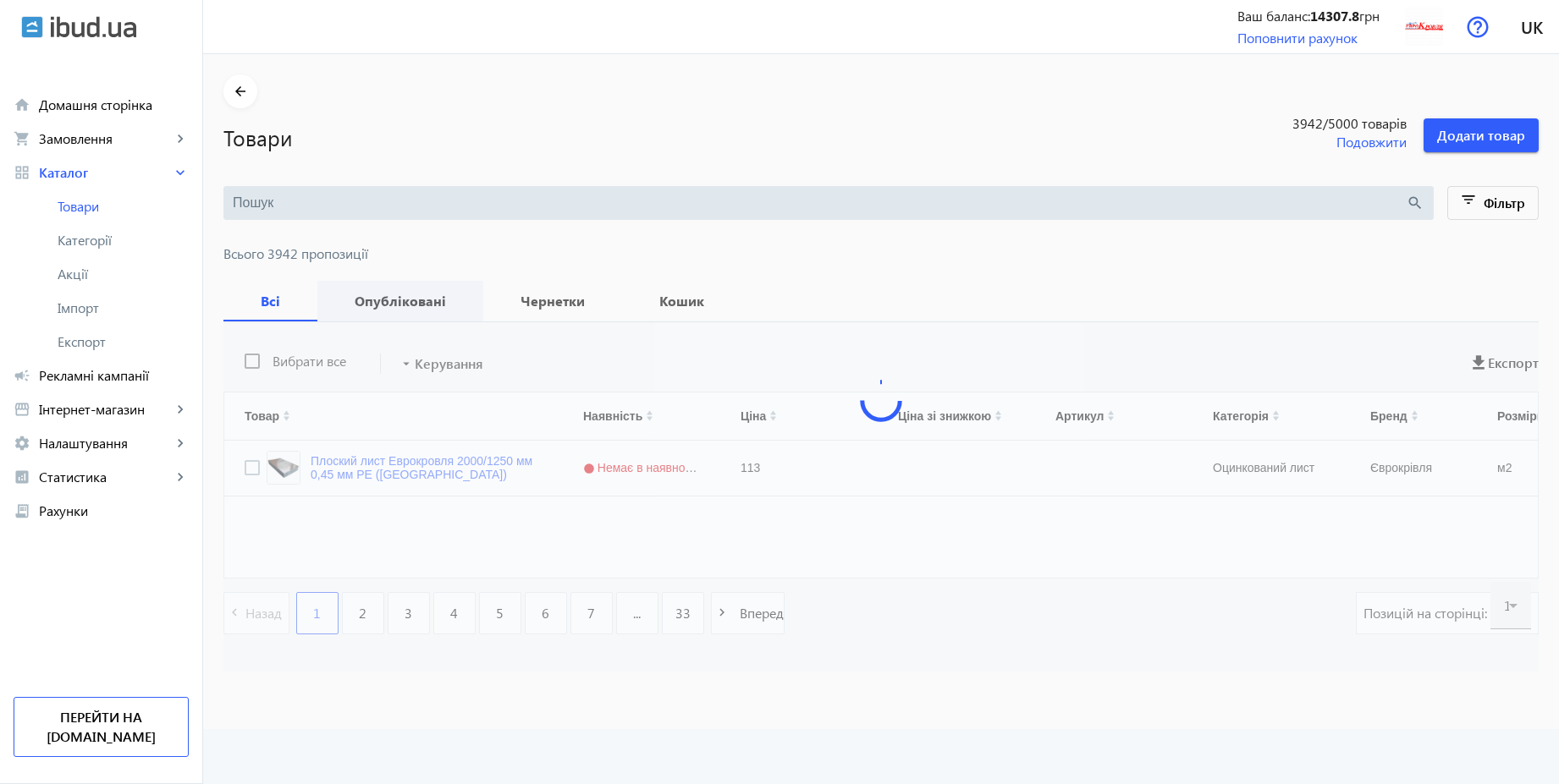
click at [381, 297] on b "Опубліковані" at bounding box center [401, 300] width 126 height 13
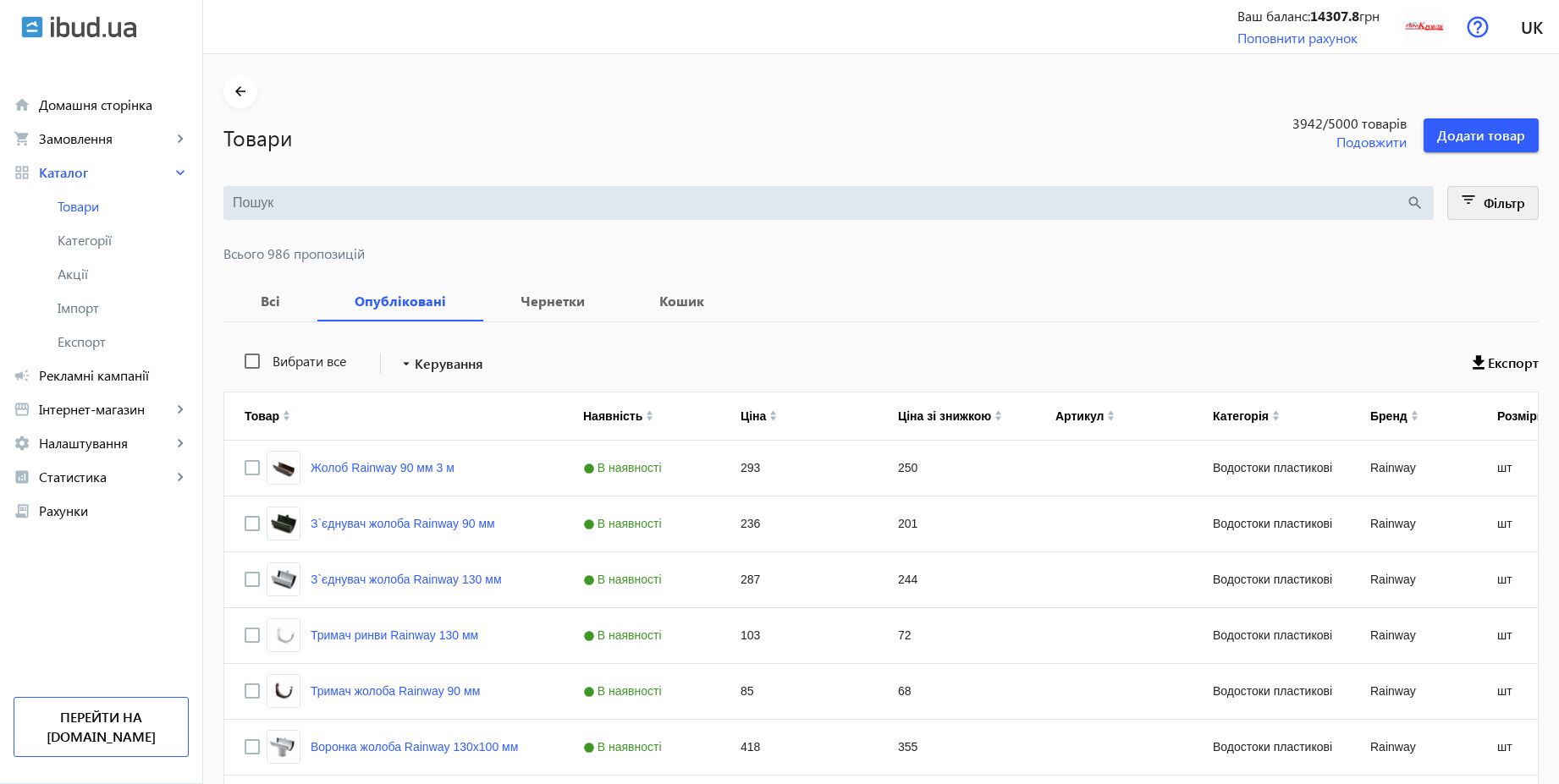
click at [1512, 199] on span "Фільтр" at bounding box center [1504, 203] width 41 height 18
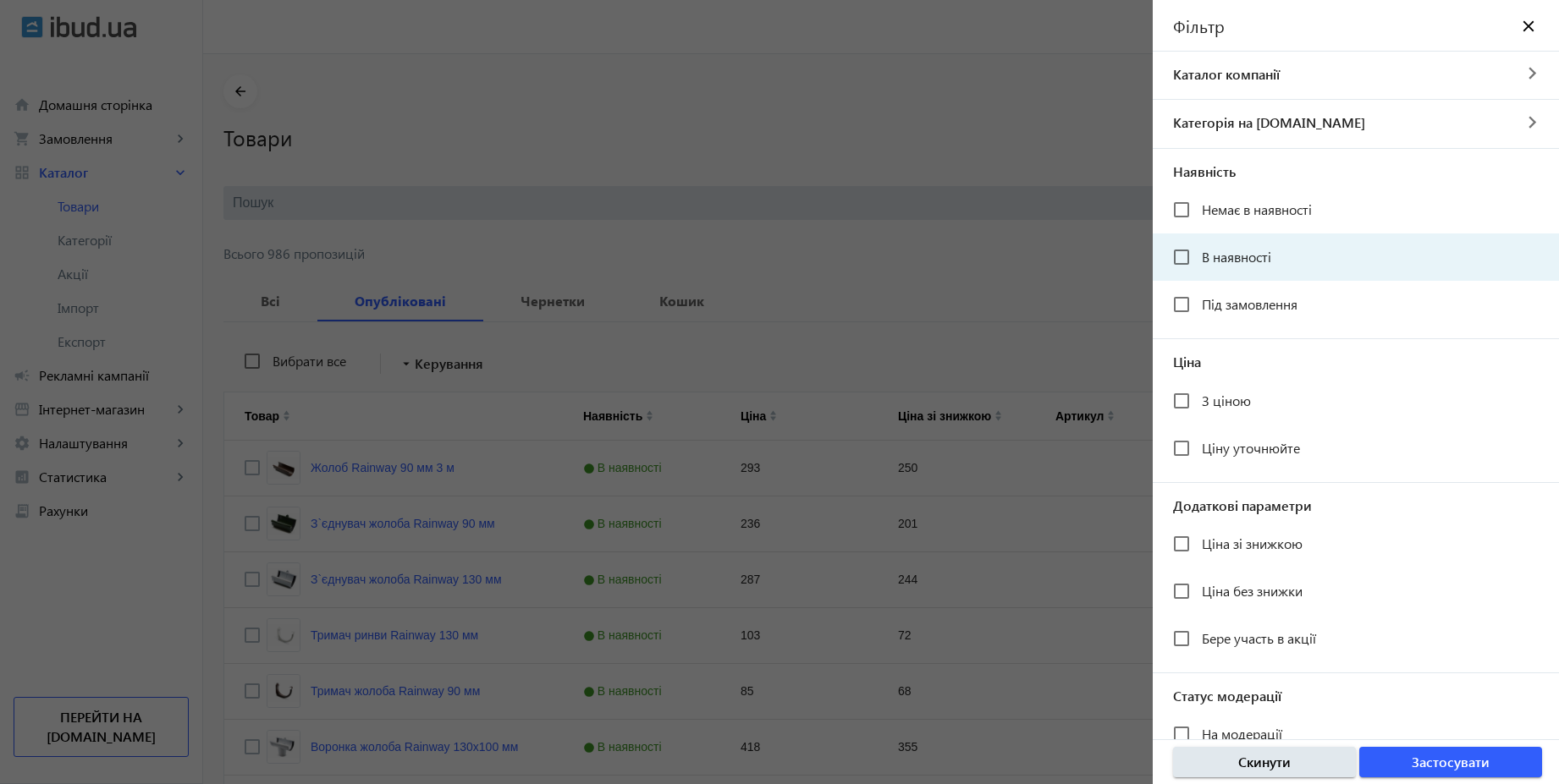
click at [1260, 257] on span "В наявності" at bounding box center [1237, 256] width 69 height 18
click at [1199, 257] on input "В наявності" at bounding box center [1181, 257] width 34 height 34
checkbox input "true"
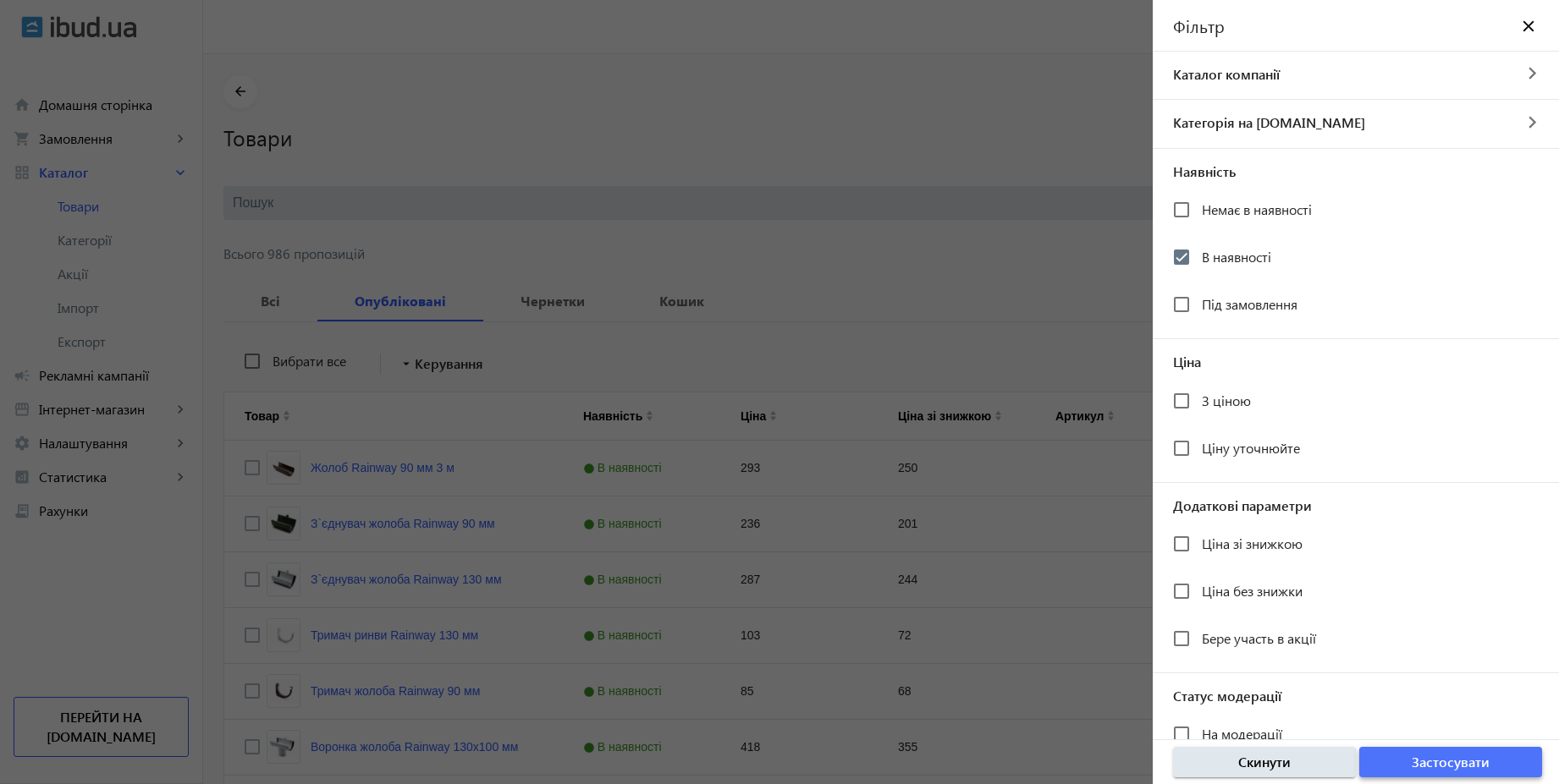
click at [1421, 767] on span "Застосувати" at bounding box center [1451, 762] width 78 height 18
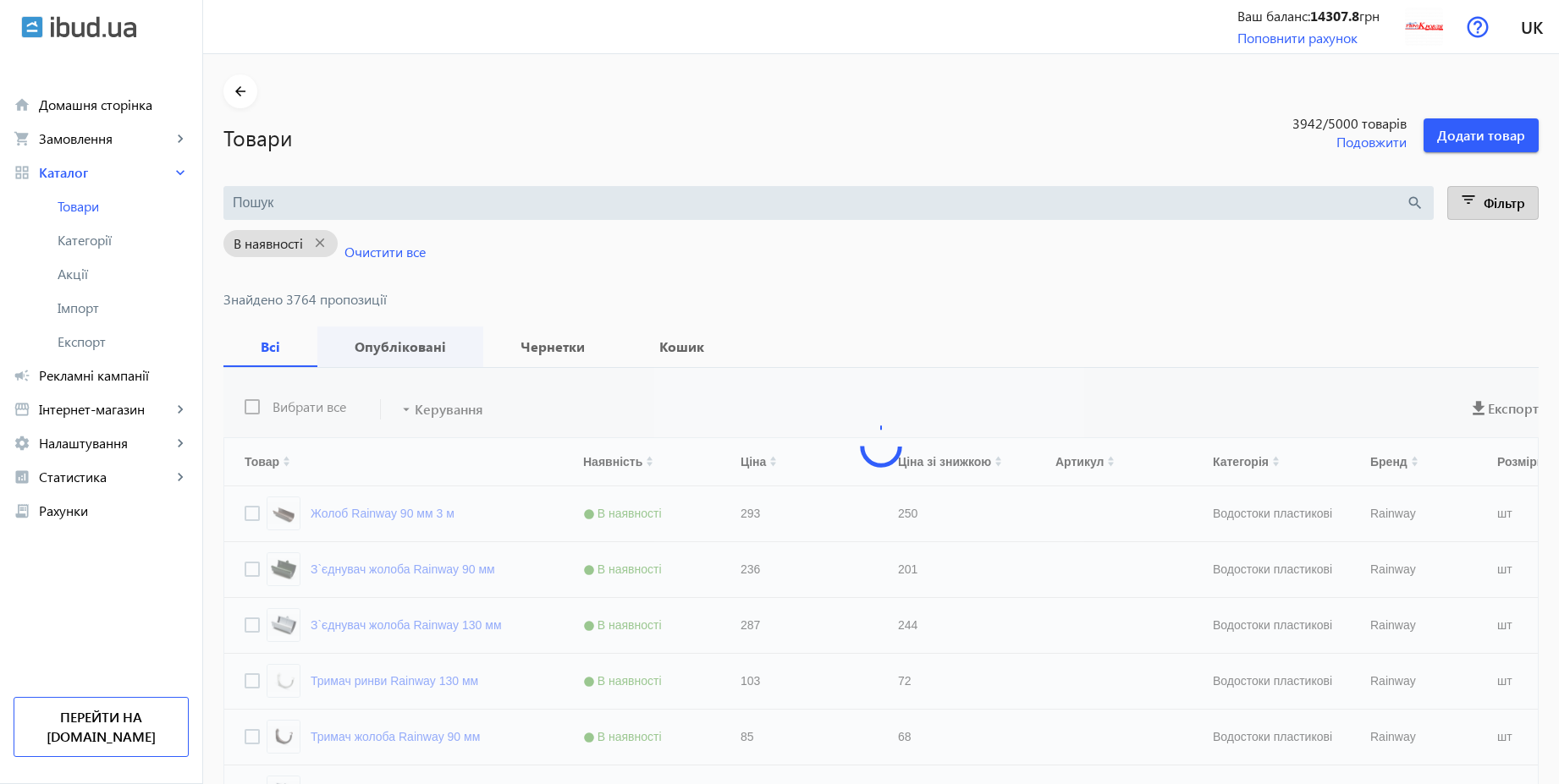
click at [403, 350] on b "Опубліковані" at bounding box center [401, 346] width 126 height 13
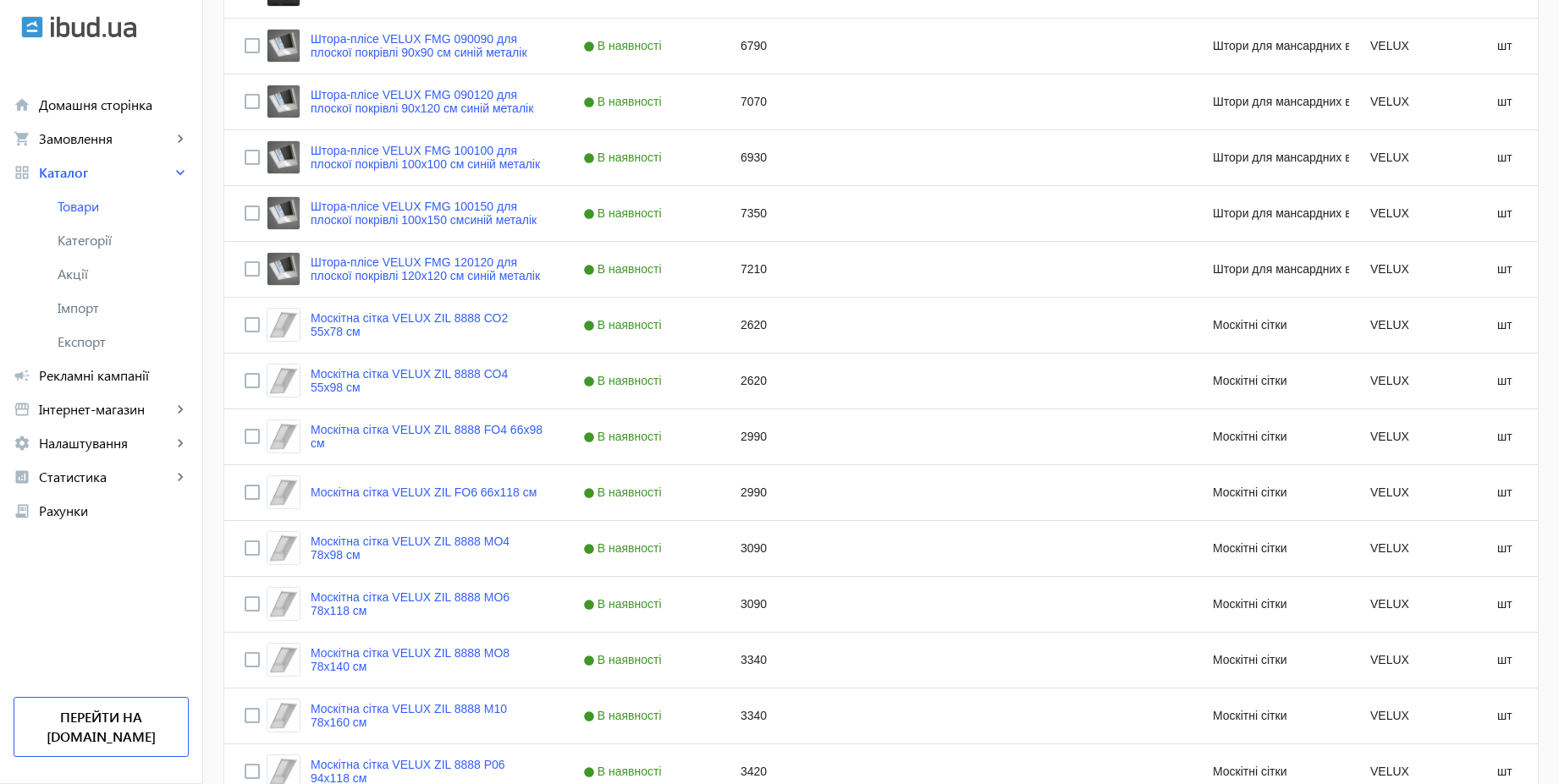
scroll to position [2941, 0]
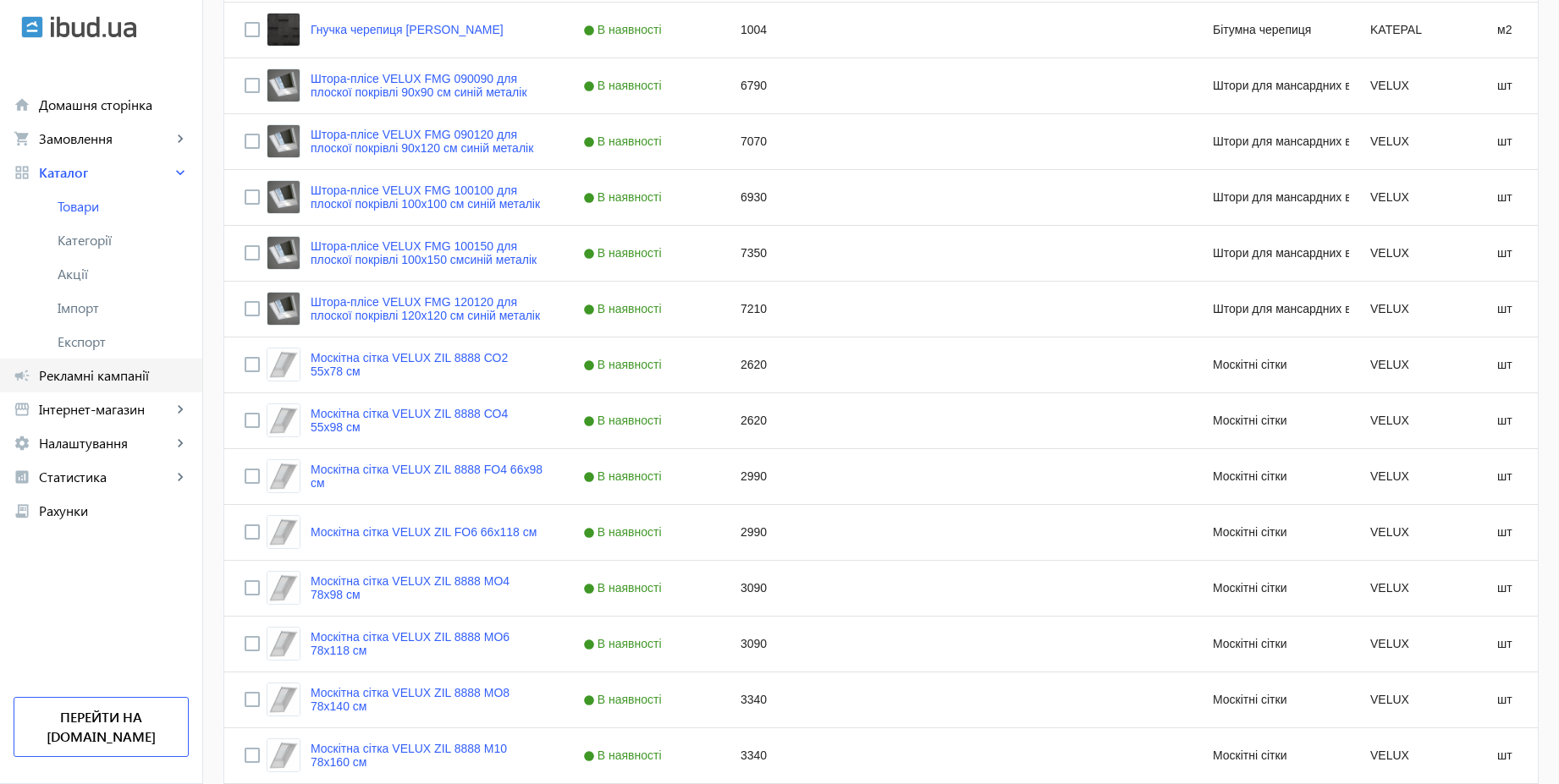
click at [113, 376] on span "Рекламні кампанії" at bounding box center [113, 375] width 150 height 17
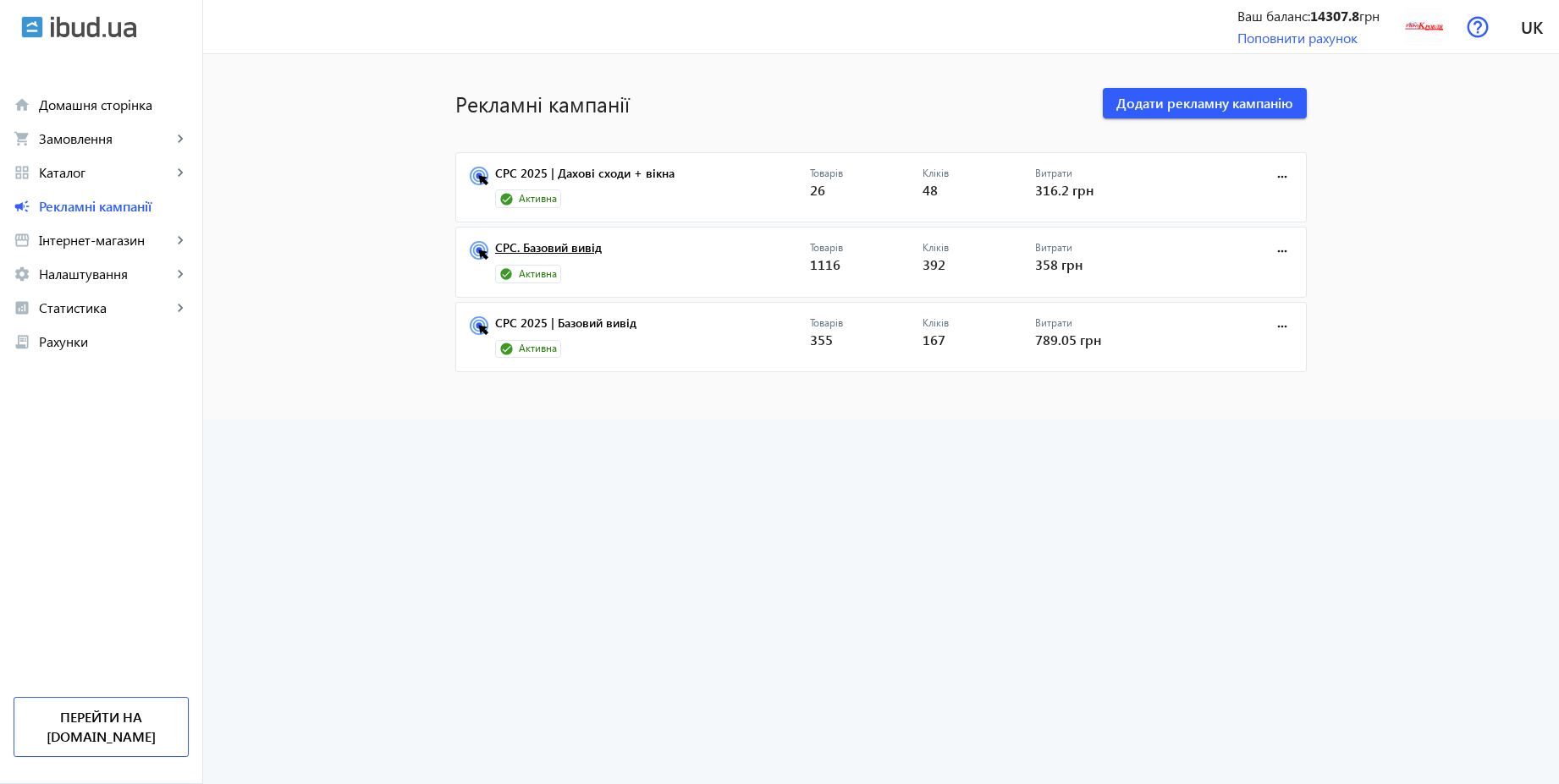
click at [590, 245] on link "CPC. Базовий вивід" at bounding box center [653, 253] width 315 height 24
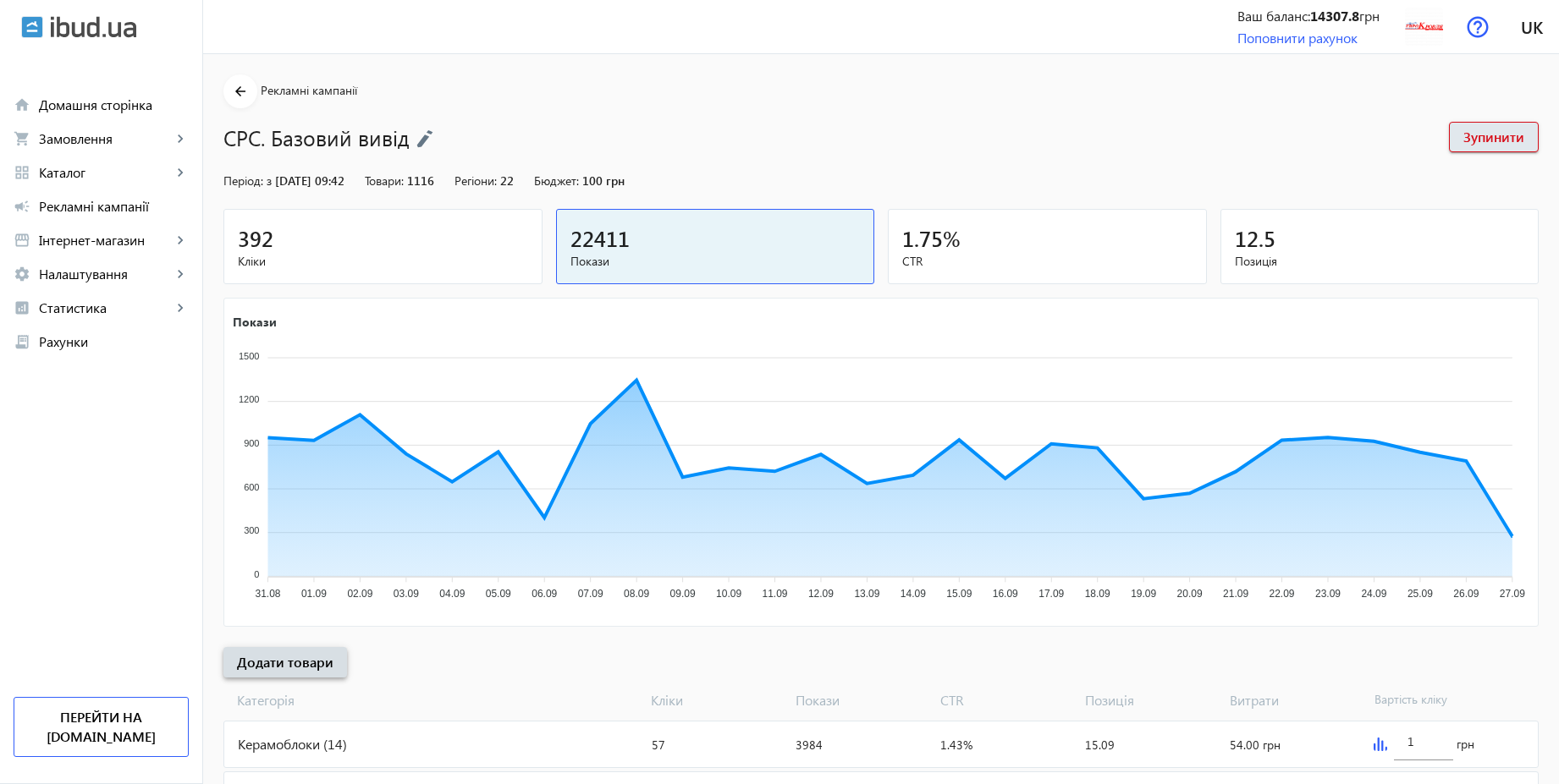
click at [299, 666] on span "Додати товари" at bounding box center [285, 662] width 97 height 18
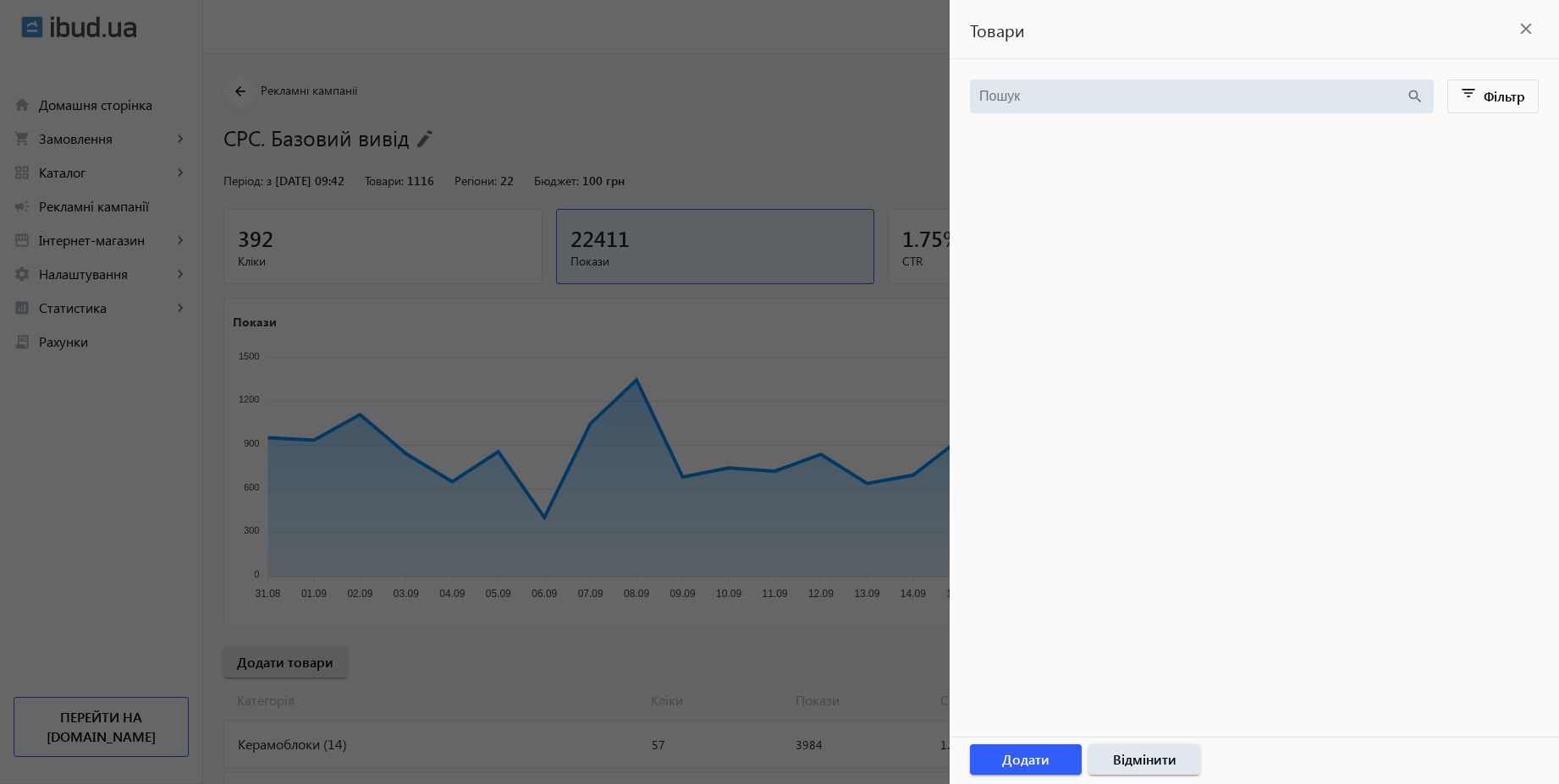
click at [494, 662] on div at bounding box center [779, 392] width 1559 height 784
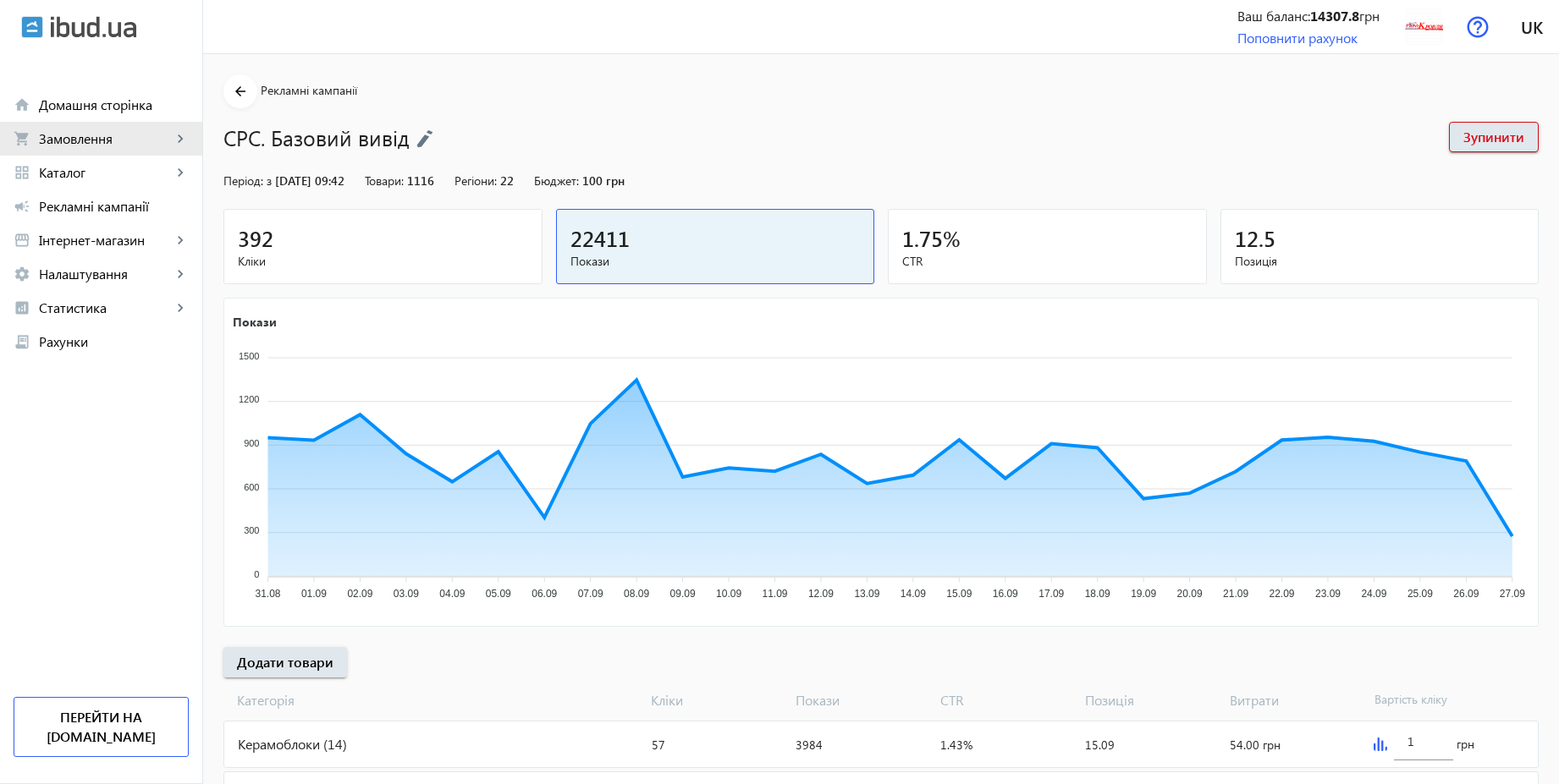
click at [83, 143] on span "Замовлення" at bounding box center [105, 138] width 133 height 17
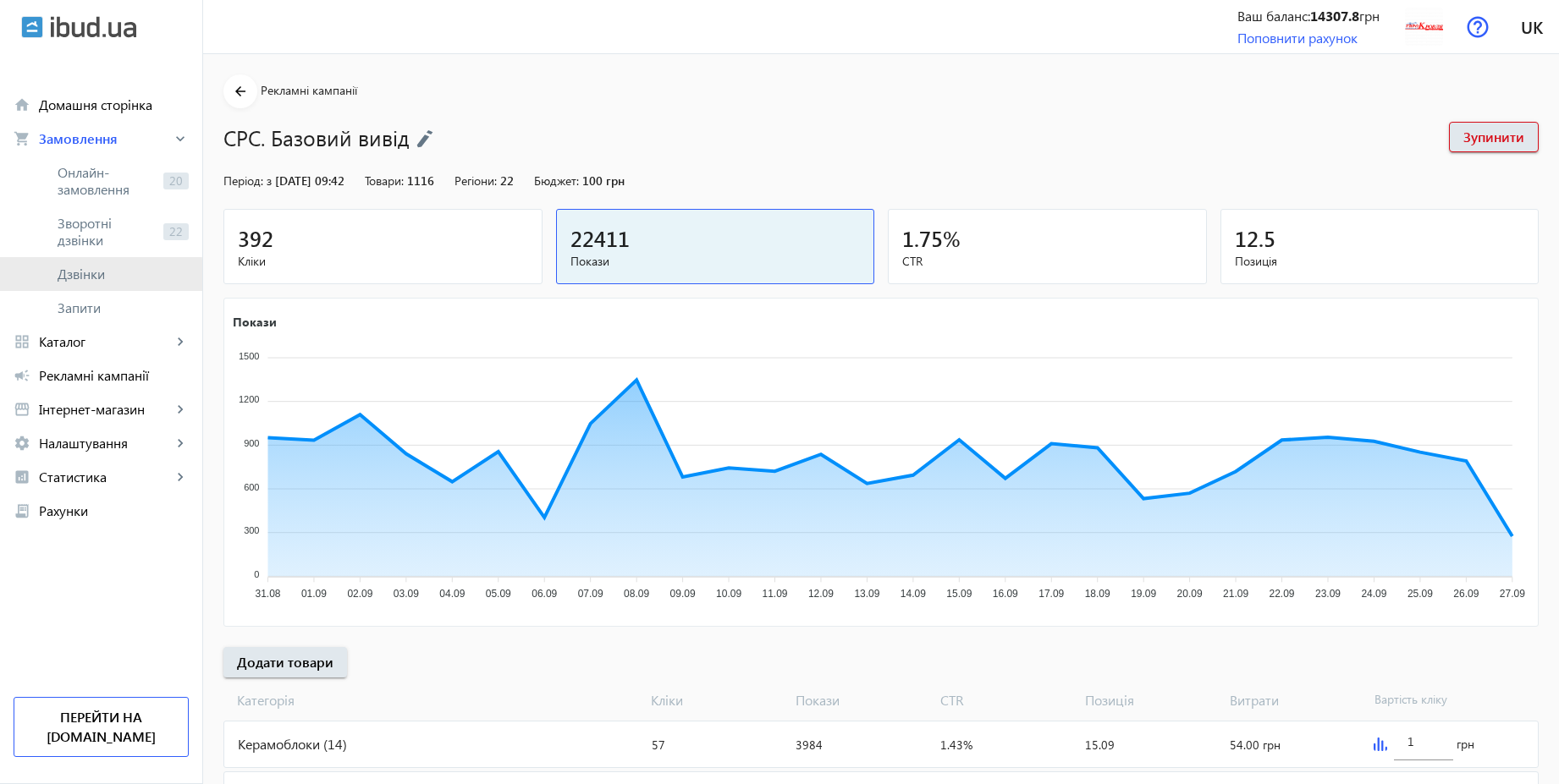
click at [100, 277] on span "Дзвінки" at bounding box center [123, 274] width 131 height 17
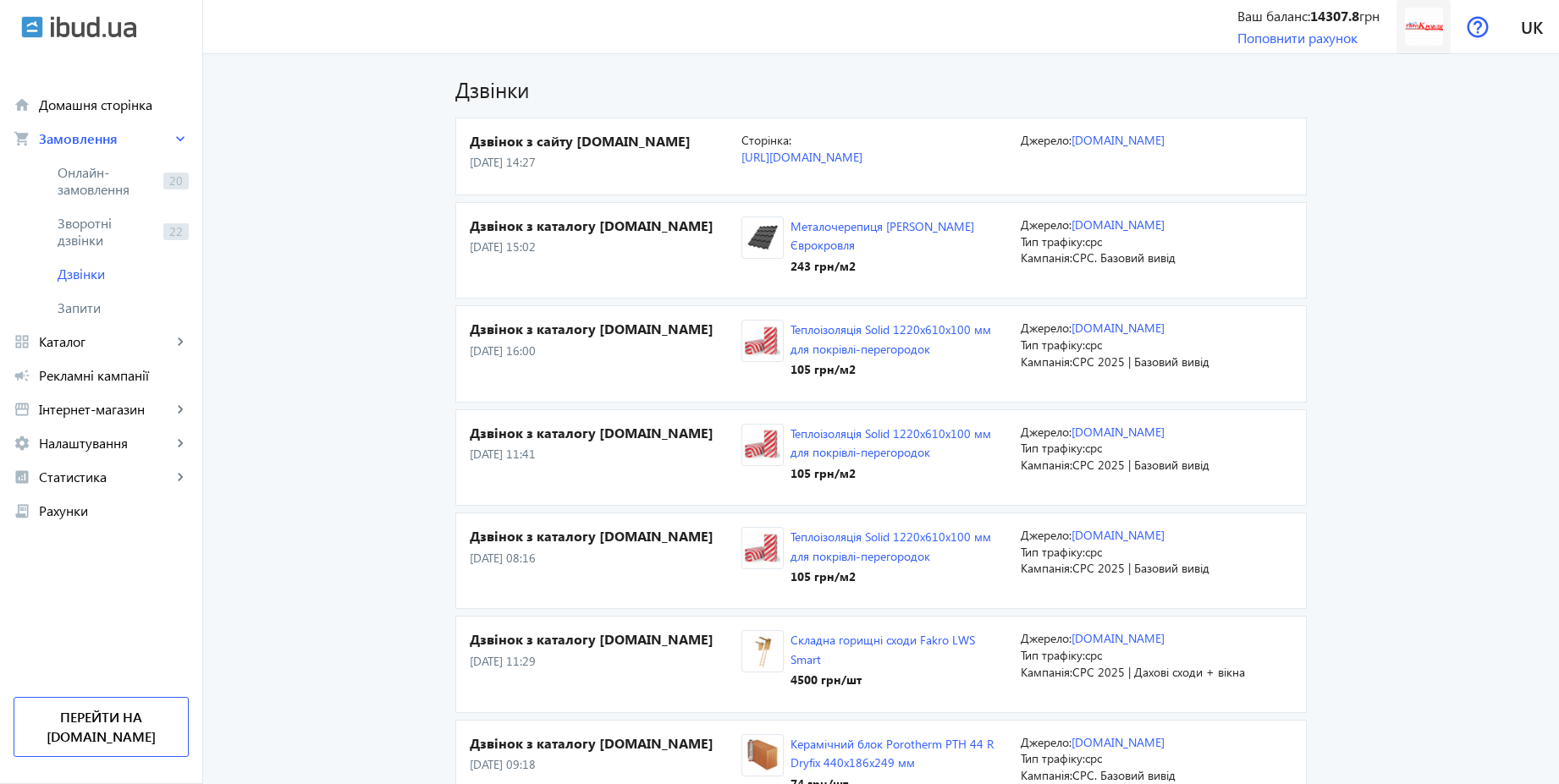
click at [1423, 26] on img at bounding box center [1424, 26] width 38 height 38
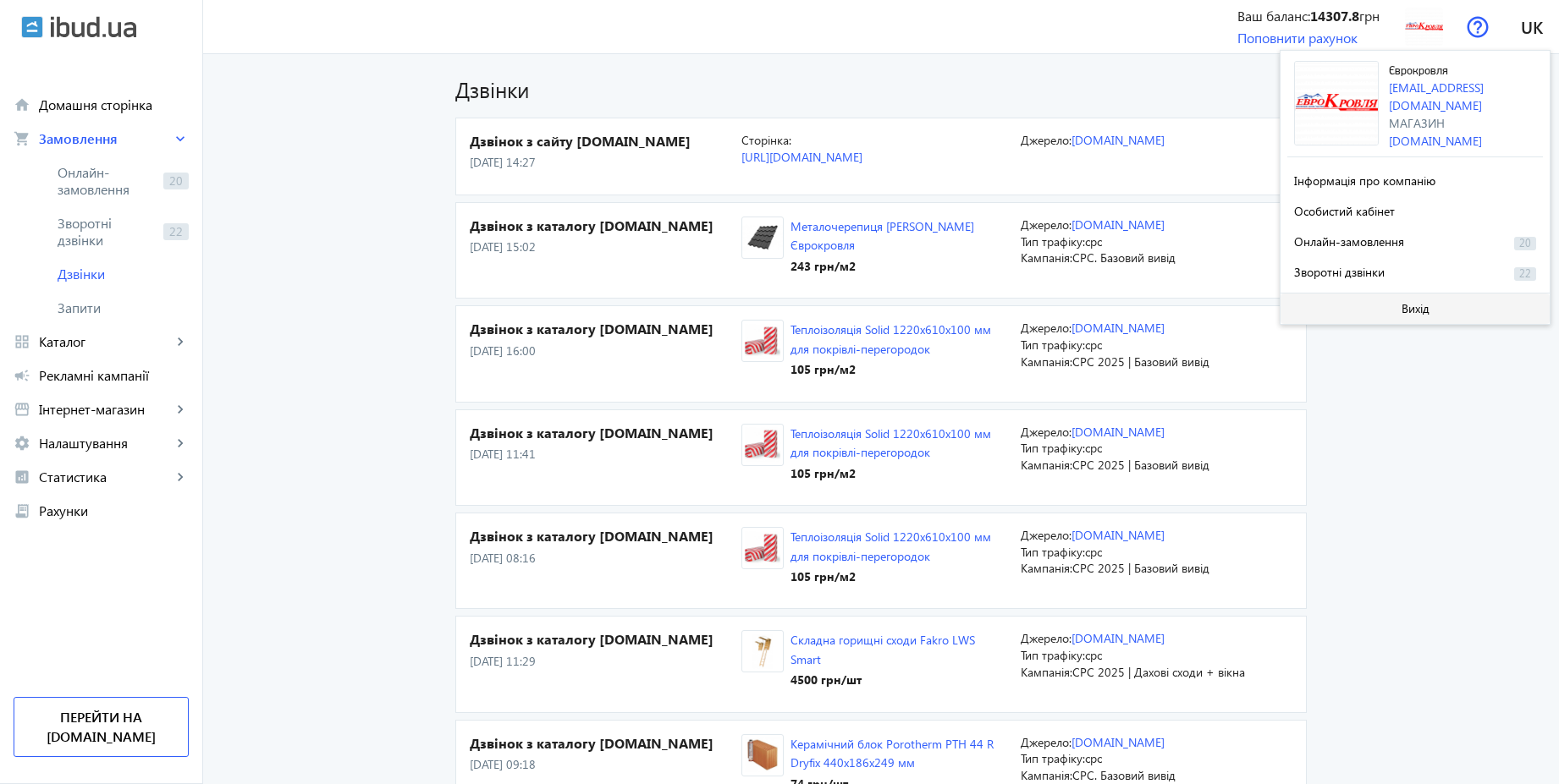
click at [1416, 302] on span "Вихід" at bounding box center [1416, 308] width 28 height 13
